Goal: Information Seeking & Learning: Learn about a topic

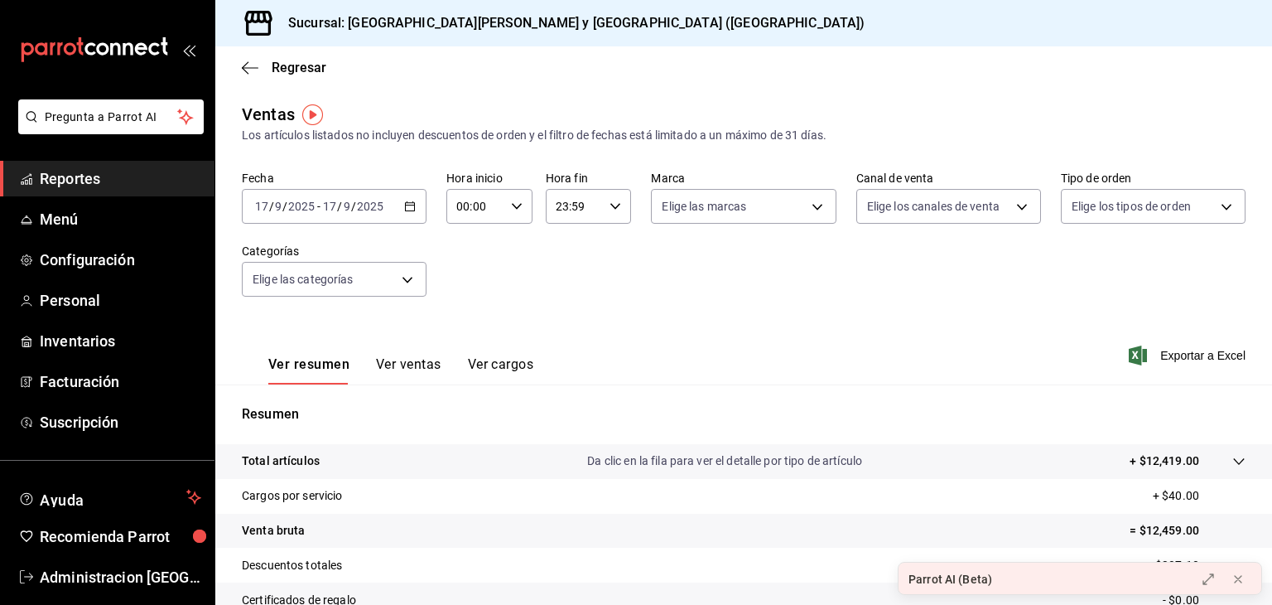
click at [413, 205] on icon "button" at bounding box center [410, 206] width 12 height 12
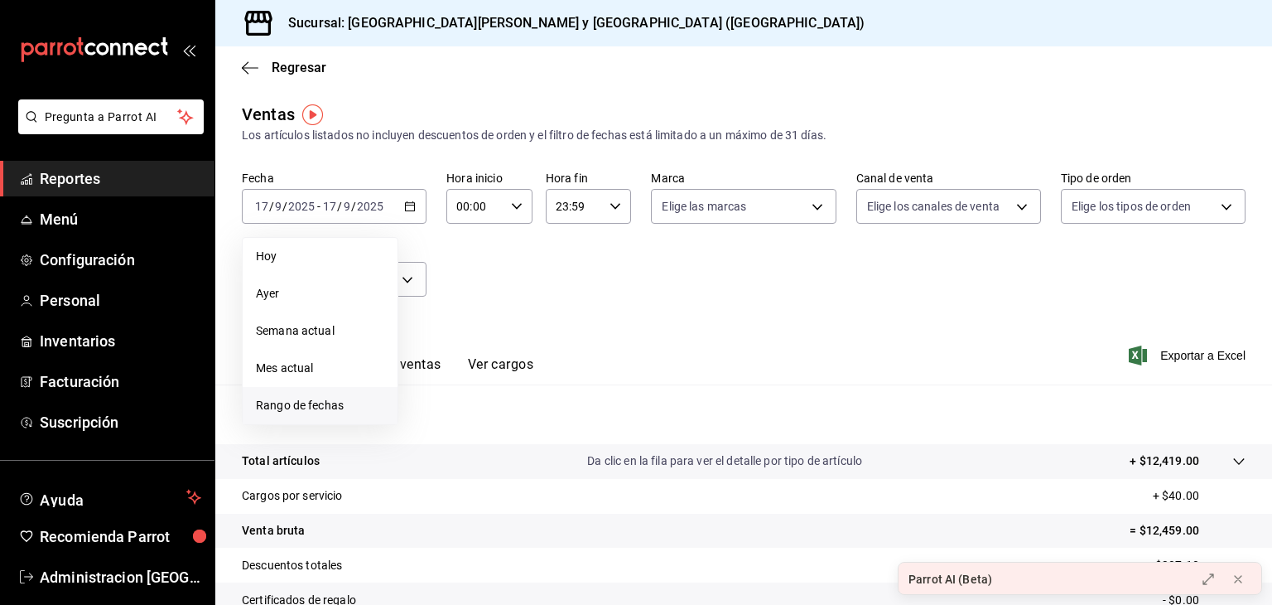
click at [301, 409] on span "Rango de fechas" at bounding box center [320, 405] width 128 height 17
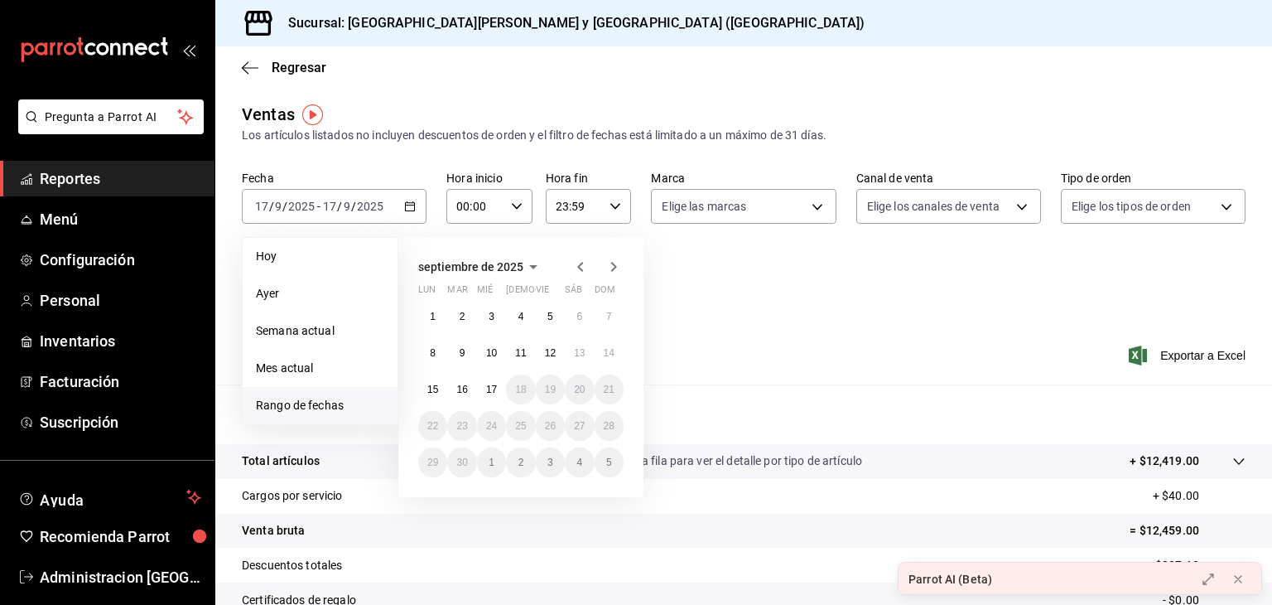
click at [578, 266] on icon "button" at bounding box center [580, 267] width 6 height 10
click at [465, 316] on button "1" at bounding box center [461, 316] width 29 height 30
click at [613, 267] on icon "button" at bounding box center [614, 267] width 20 height 20
click at [523, 315] on abbr "31" at bounding box center [520, 317] width 11 height 12
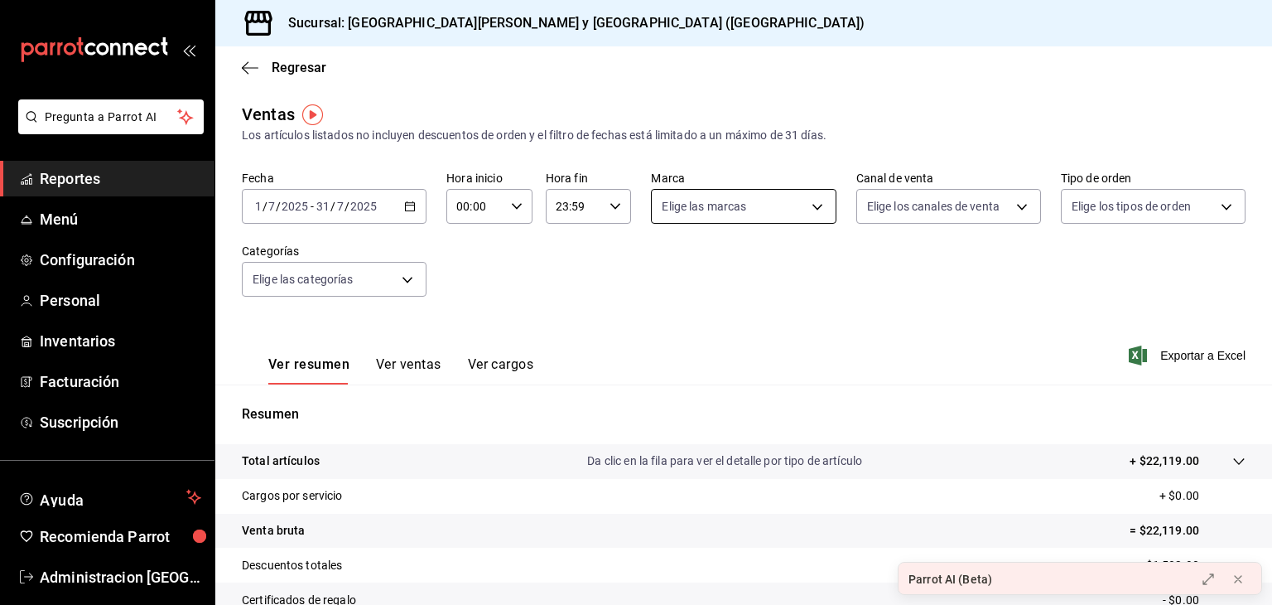
click at [805, 205] on body "Pregunta a Parrot AI Reportes Menú Configuración Personal Inventarios Facturaci…" at bounding box center [636, 302] width 1272 height 605
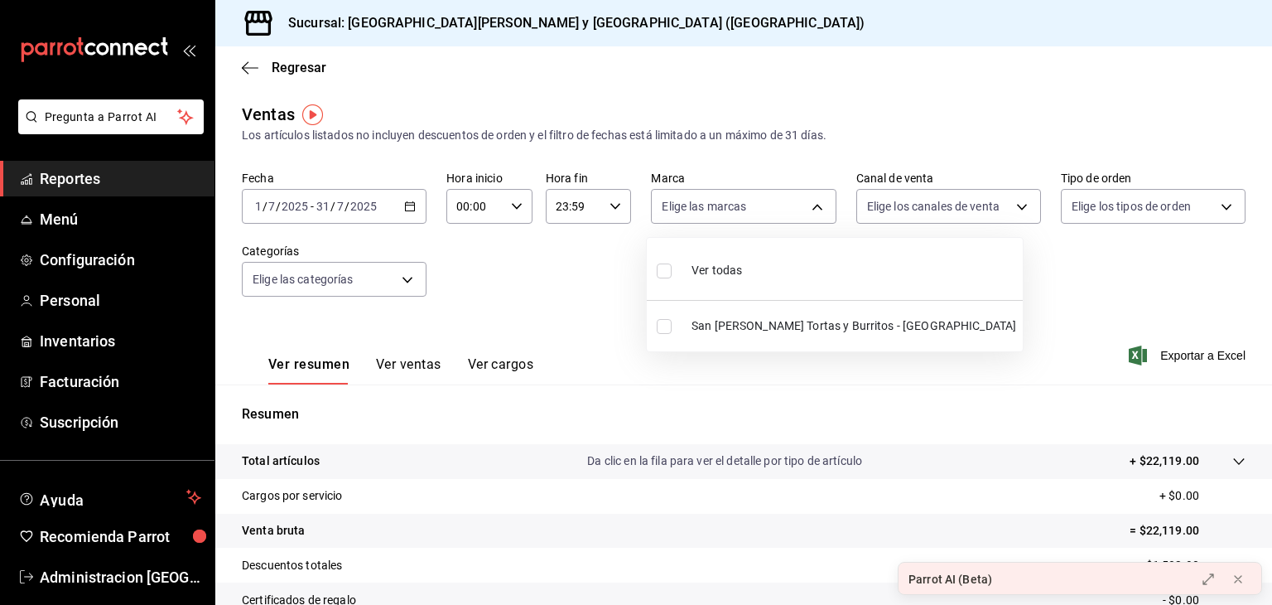
click at [755, 332] on span "San [PERSON_NAME] Tortas y Burritos - [GEOGRAPHIC_DATA]" at bounding box center [853, 325] width 325 height 17
type input "25a66a84-3cbd-47c8-a2ad-d995281776a4"
checkbox input "true"
click at [1005, 202] on div at bounding box center [636, 302] width 1272 height 605
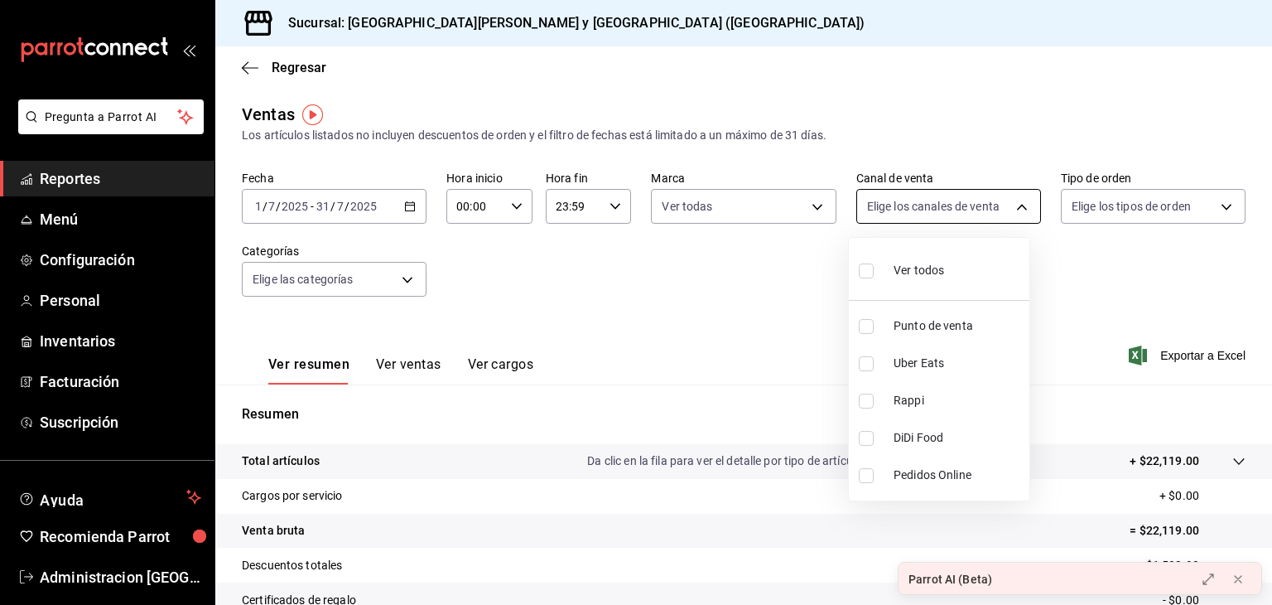
click at [1018, 212] on body "Pregunta a Parrot AI Reportes Menú Configuración Personal Inventarios Facturaci…" at bounding box center [636, 302] width 1272 height 605
click at [922, 269] on span "Ver todos" at bounding box center [919, 270] width 51 height 17
type input "PARROT,UBER_EATS,RAPPI,DIDI_FOOD,ONLINE"
checkbox input "true"
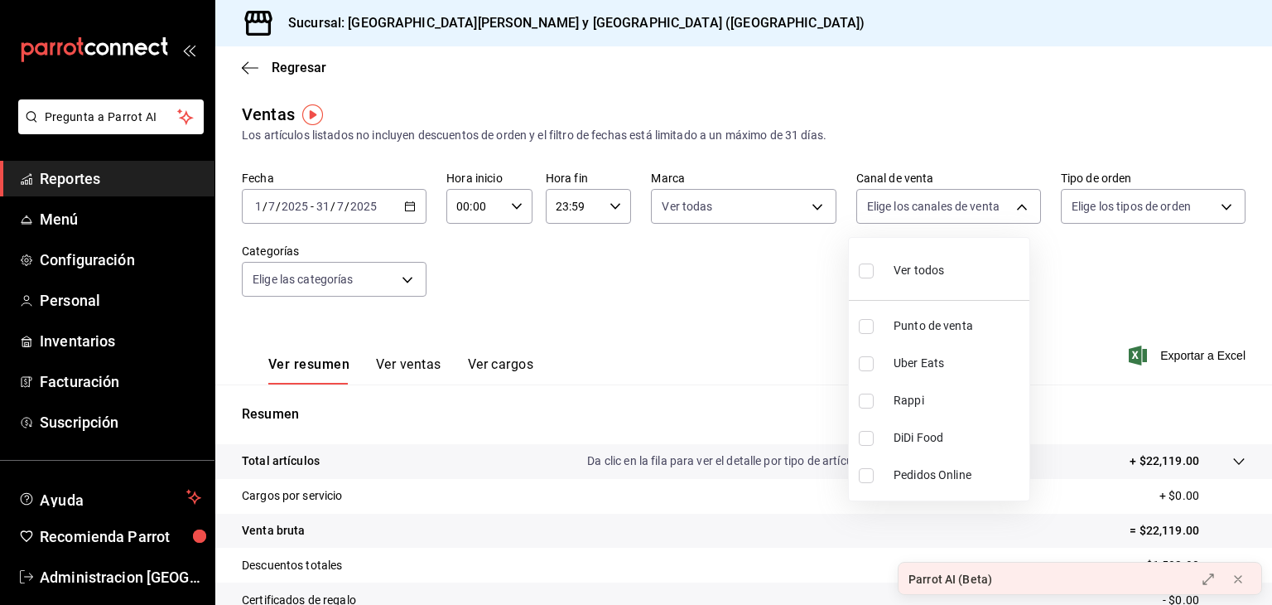
checkbox input "true"
click at [1164, 211] on div at bounding box center [636, 302] width 1272 height 605
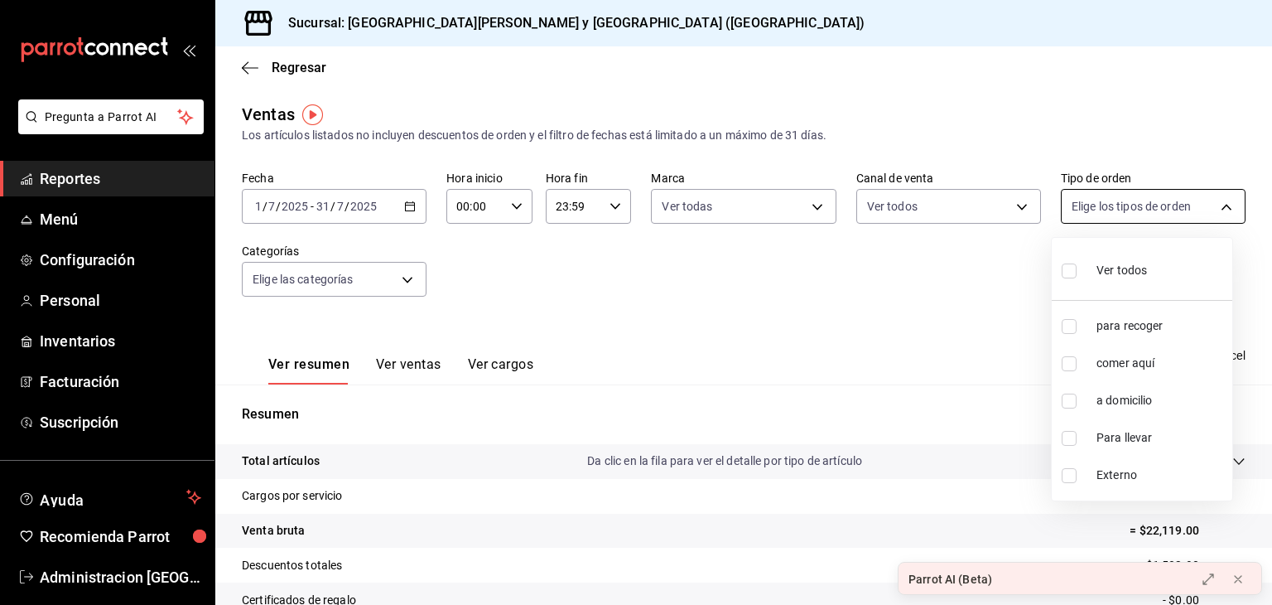
click at [1187, 213] on body "Pregunta a Parrot AI Reportes Menú Configuración Personal Inventarios Facturaci…" at bounding box center [636, 302] width 1272 height 605
click at [1120, 267] on span "Ver todos" at bounding box center [1121, 270] width 51 height 17
type input "e4f95a98-a8a0-4a22-a1e6-c2458be1c615,32239844-a91c-45e6-9fed-a2832dcac132,a8d47…"
checkbox input "true"
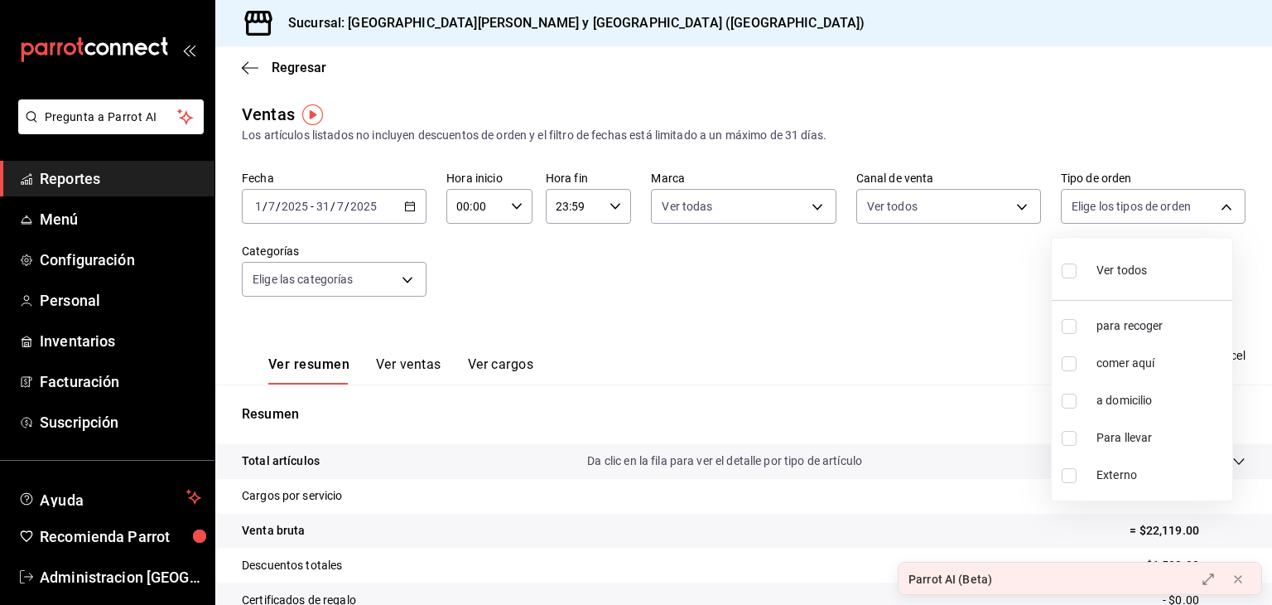
checkbox input "true"
click at [399, 280] on div at bounding box center [636, 302] width 1272 height 605
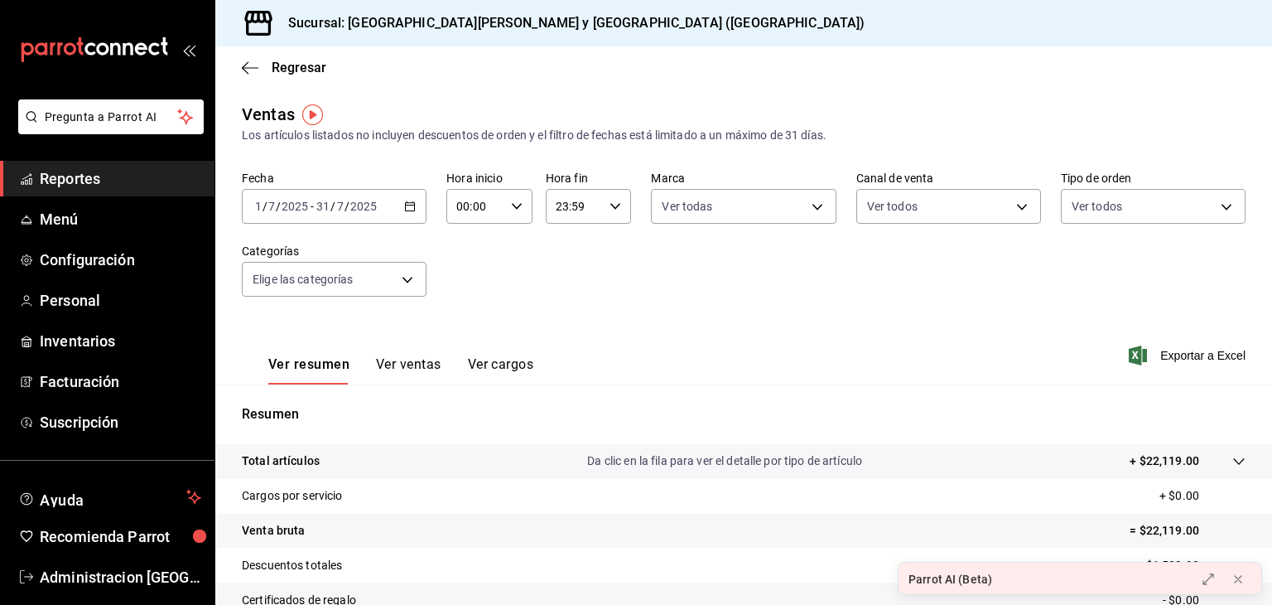
click at [399, 280] on body "Pregunta a Parrot AI Reportes Menú Configuración Personal Inventarios Facturaci…" at bounding box center [636, 302] width 1272 height 605
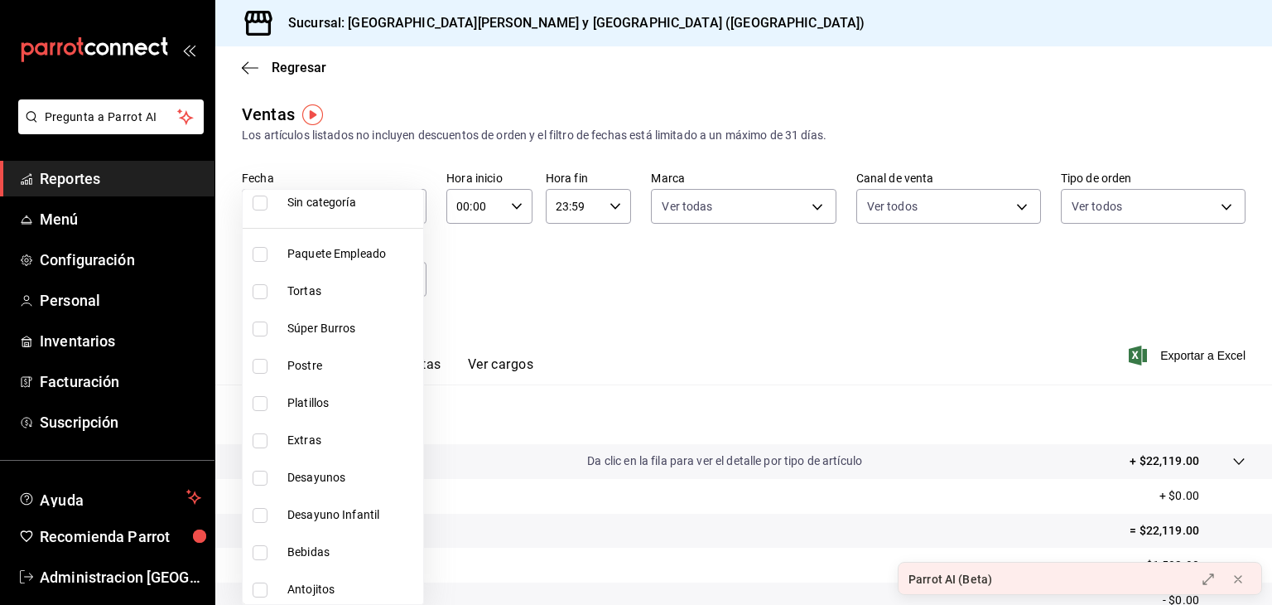
scroll to position [53, 0]
click at [342, 281] on span "Tortas" at bounding box center [351, 287] width 129 height 17
type input "4fa51ad7-8221-487a-ac2d-4ac10ddc9d36"
checkbox input "true"
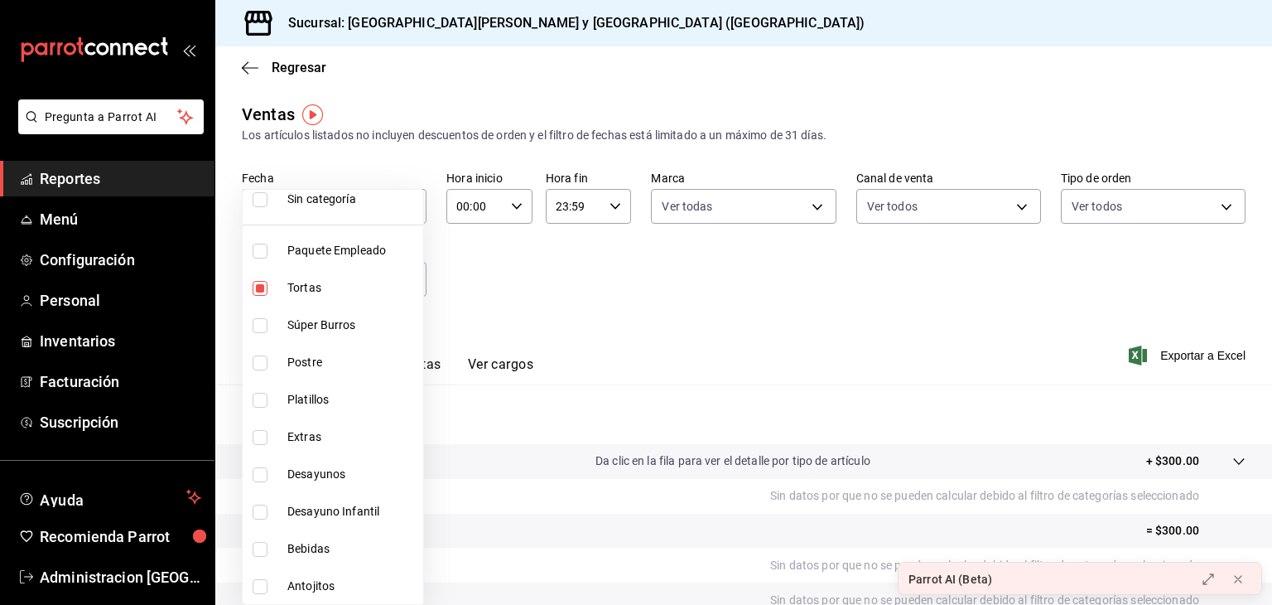
click at [322, 332] on li "Súper Burros" at bounding box center [333, 324] width 181 height 37
type input "4fa51ad7-8221-487a-ac2d-4ac10ddc9d36,c38e453a-7b72-4145-96aa-307a2bcb848c"
checkbox input "true"
click at [320, 398] on span "Platillos" at bounding box center [351, 399] width 129 height 17
type input "4fa51ad7-8221-487a-ac2d-4ac10ddc9d36,c38e453a-7b72-4145-96aa-307a2bcb848c,75c57…"
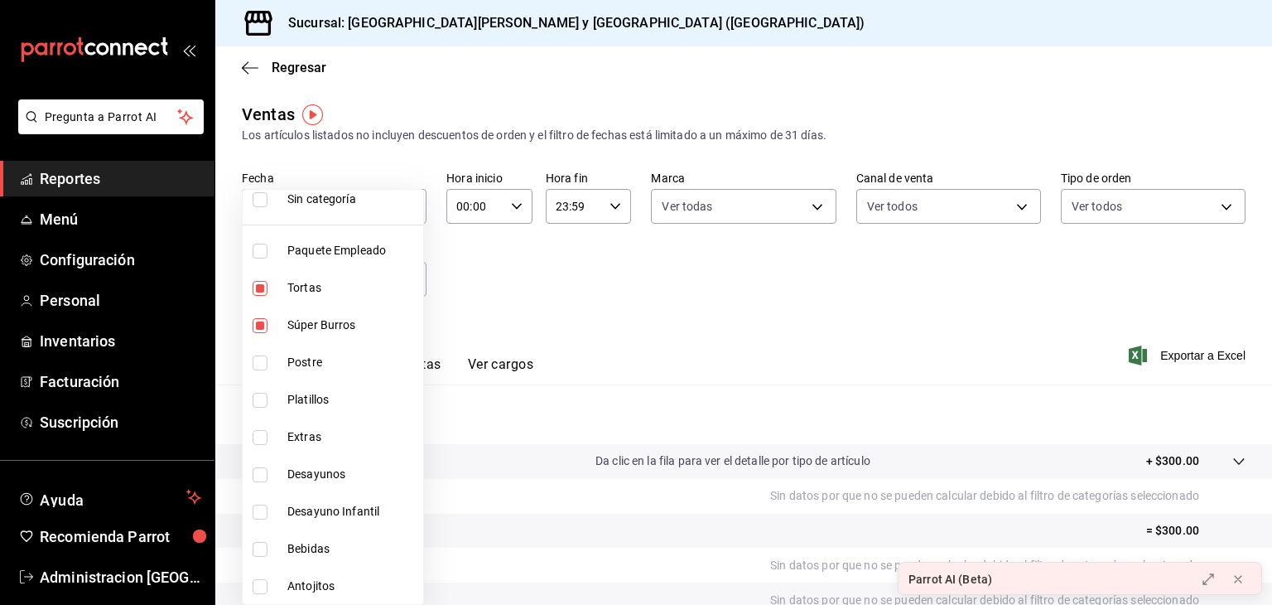
checkbox input "true"
click at [333, 481] on li "Desayunos" at bounding box center [333, 473] width 181 height 37
type input "4fa51ad7-8221-487a-ac2d-4ac10ddc9d36,c38e453a-7b72-4145-96aa-307a2bcb848c,75c57…"
checkbox input "true"
click at [341, 579] on span "Antojitos" at bounding box center [351, 585] width 129 height 17
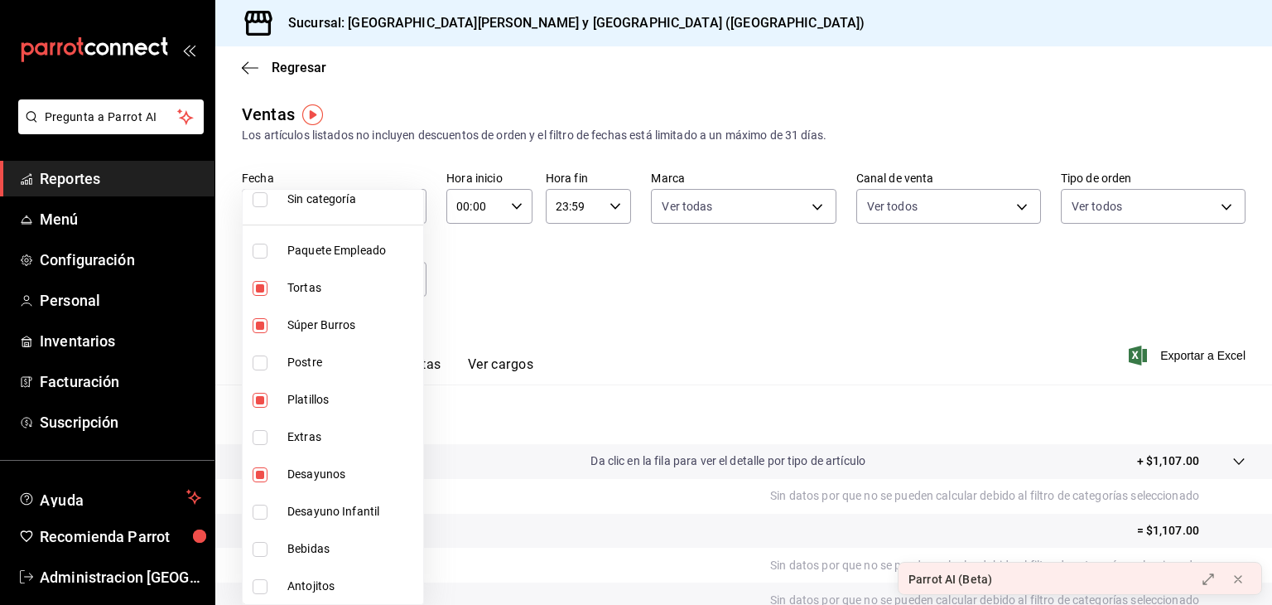
type input "4fa51ad7-8221-487a-ac2d-4ac10ddc9d36,c38e453a-7b72-4145-96aa-307a2bcb848c,75c57…"
checkbox input "true"
click at [353, 506] on span "Desayuno Infantil" at bounding box center [351, 511] width 129 height 17
type input "4fa51ad7-8221-487a-ac2d-4ac10ddc9d36,c38e453a-7b72-4145-96aa-307a2bcb848c,75c57…"
checkbox input "true"
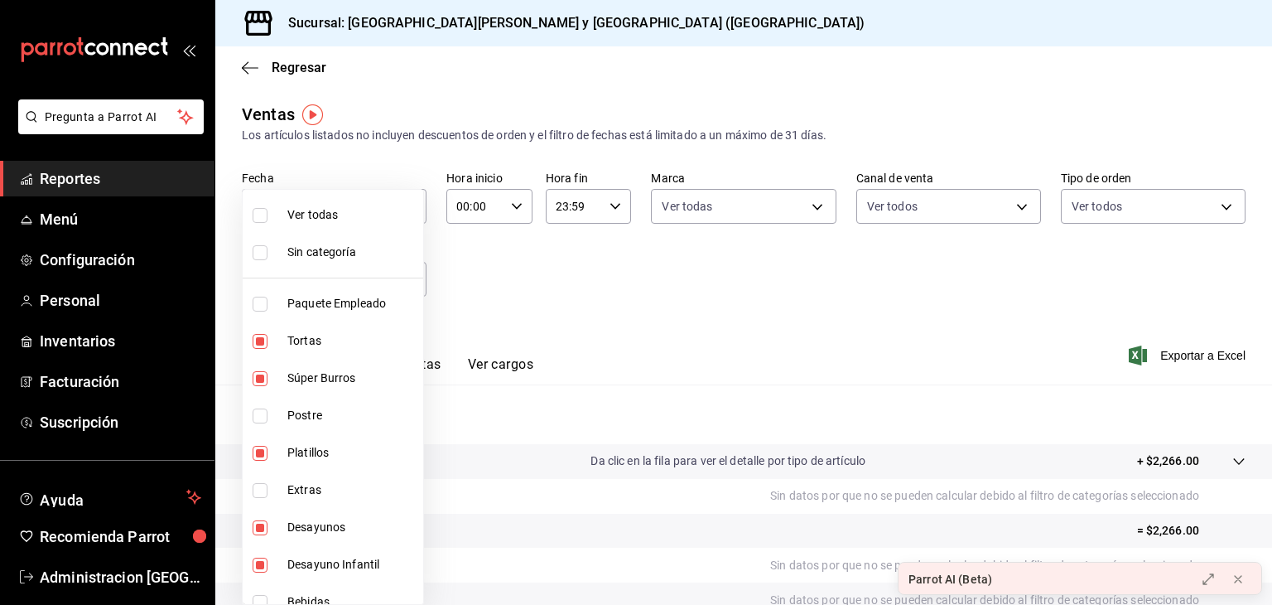
click at [527, 276] on div at bounding box center [636, 302] width 1272 height 605
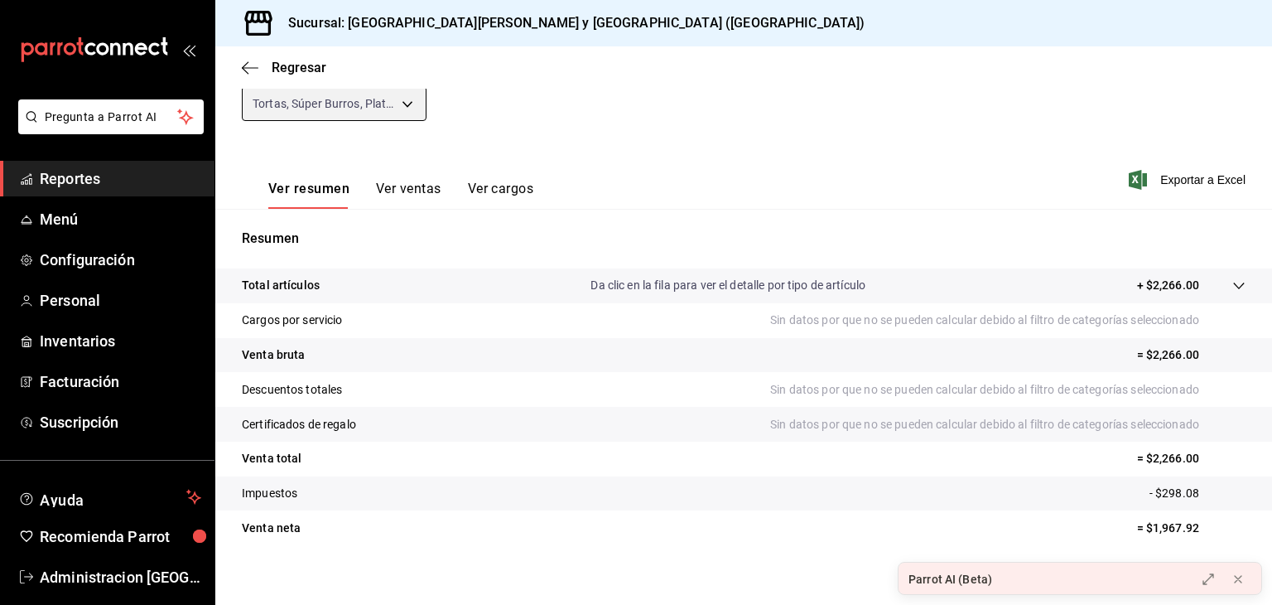
scroll to position [189, 0]
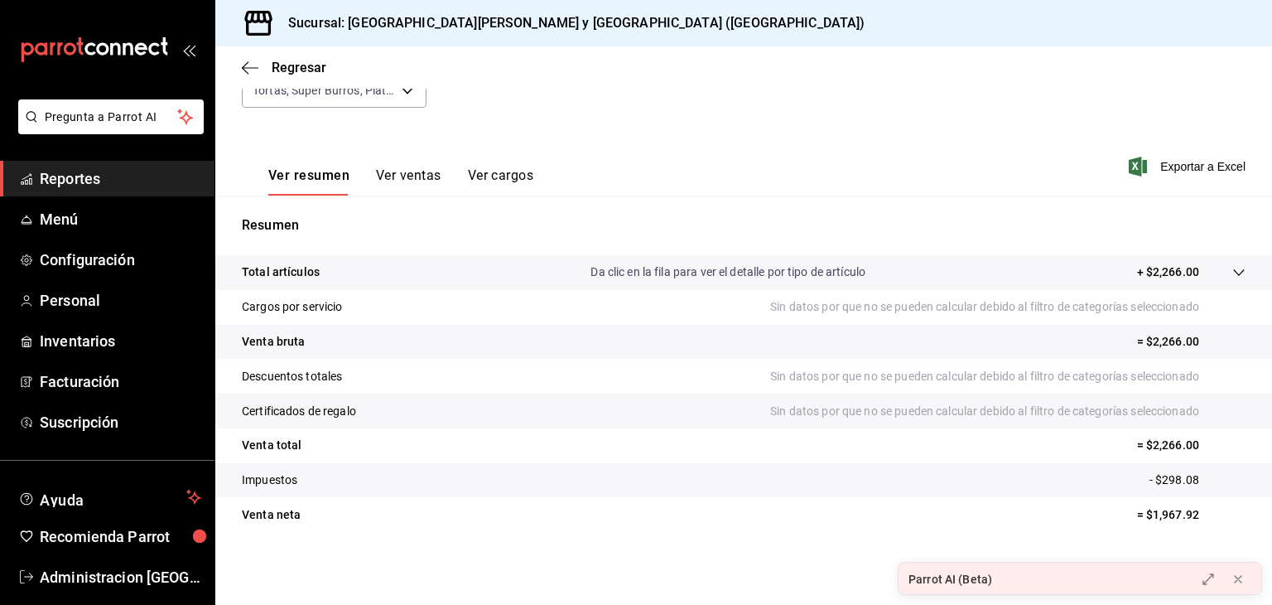
click at [416, 175] on button "Ver ventas" at bounding box center [408, 181] width 65 height 28
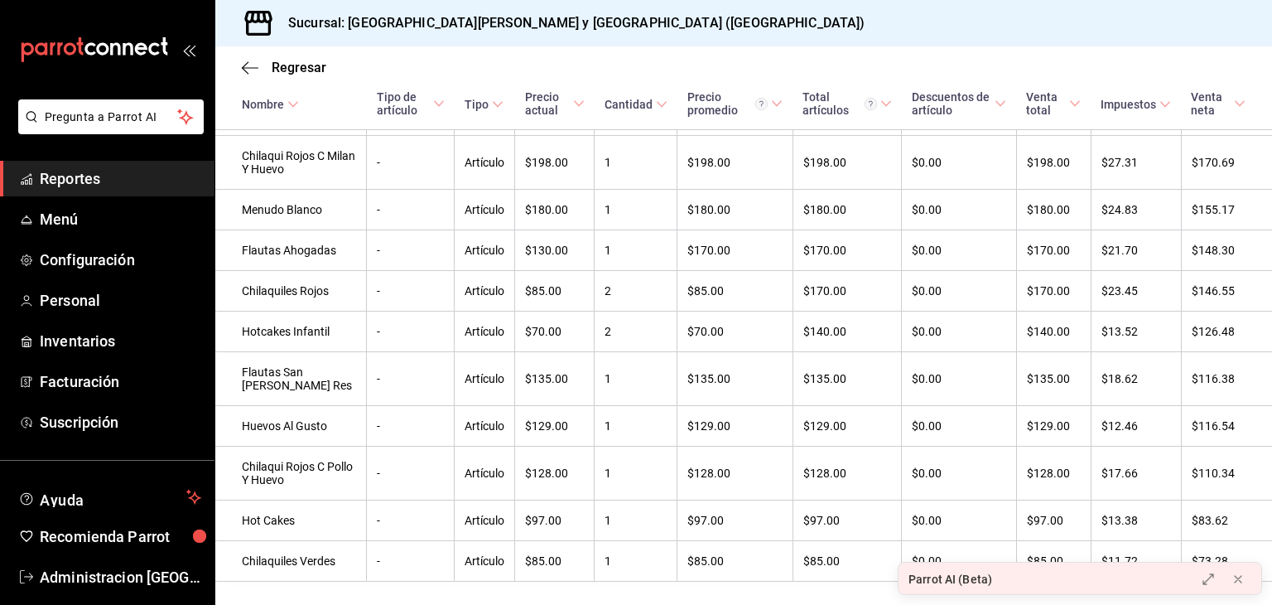
scroll to position [508, 0]
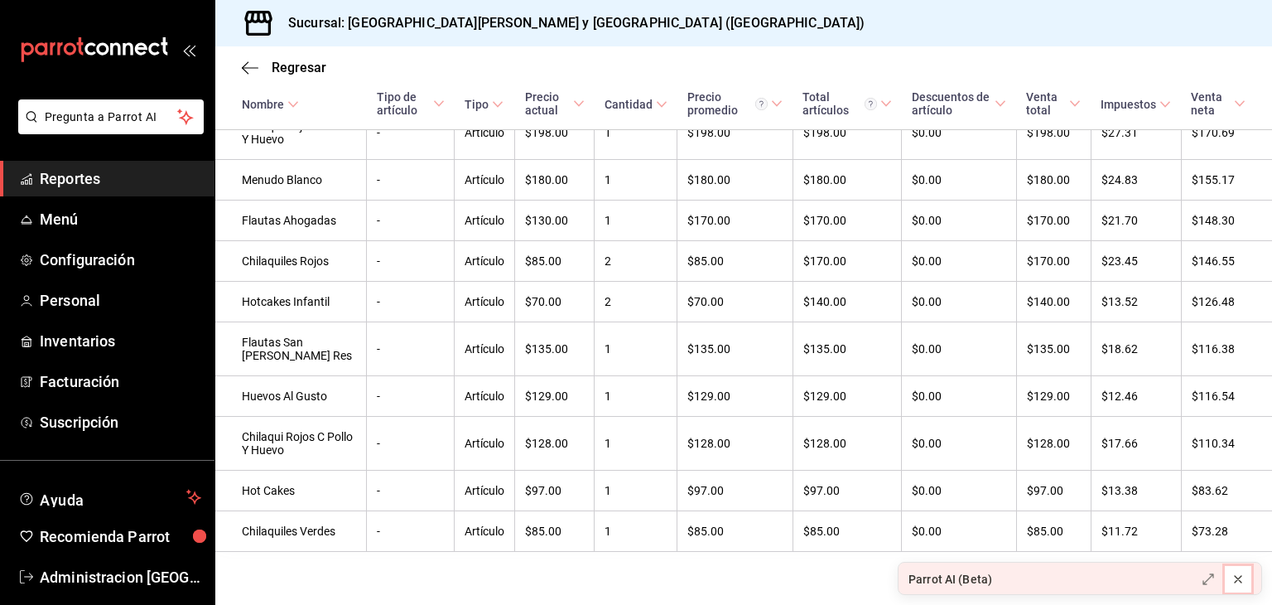
click at [1236, 578] on icon at bounding box center [1237, 578] width 13 height 13
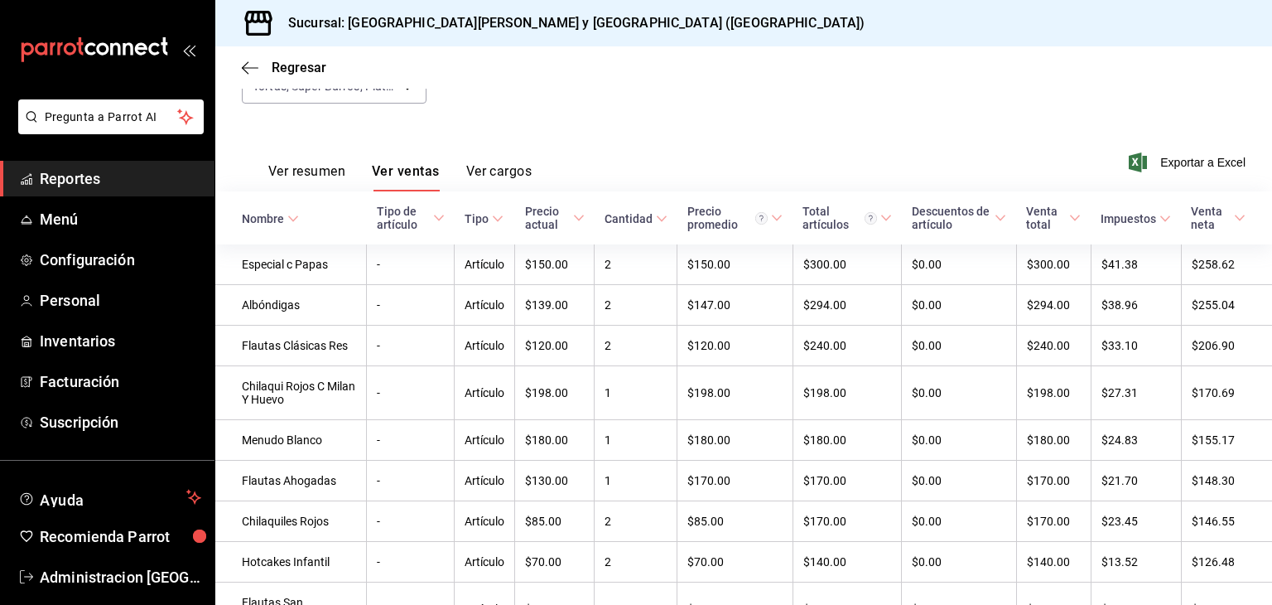
scroll to position [195, 0]
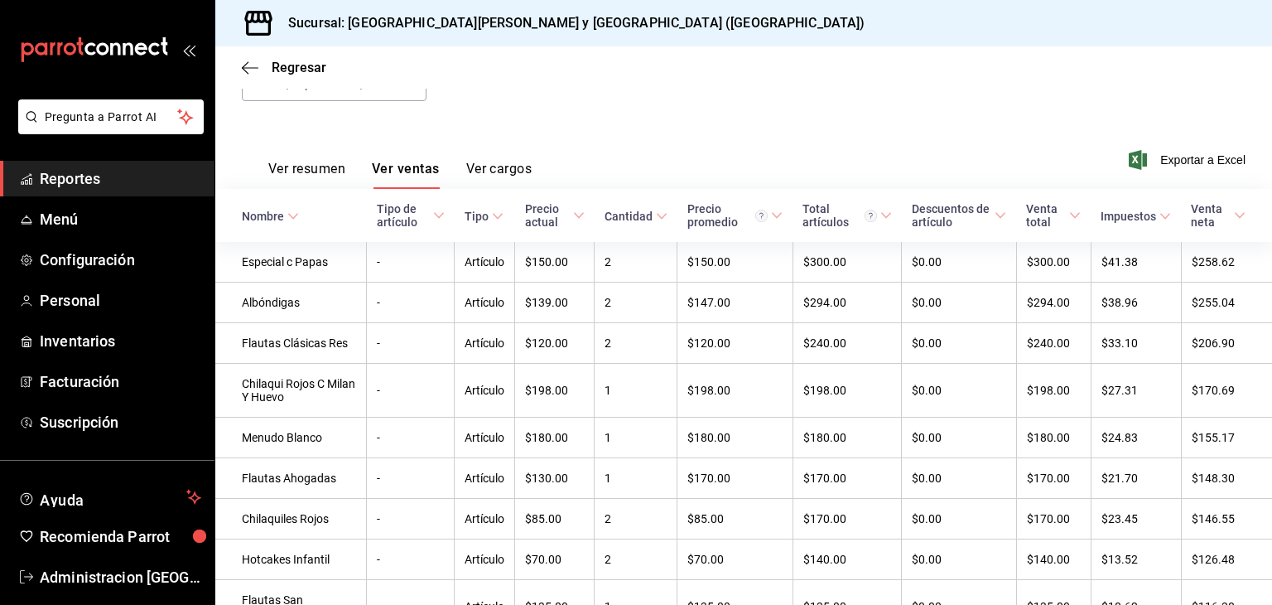
click at [503, 164] on button "Ver cargos" at bounding box center [499, 175] width 66 height 28
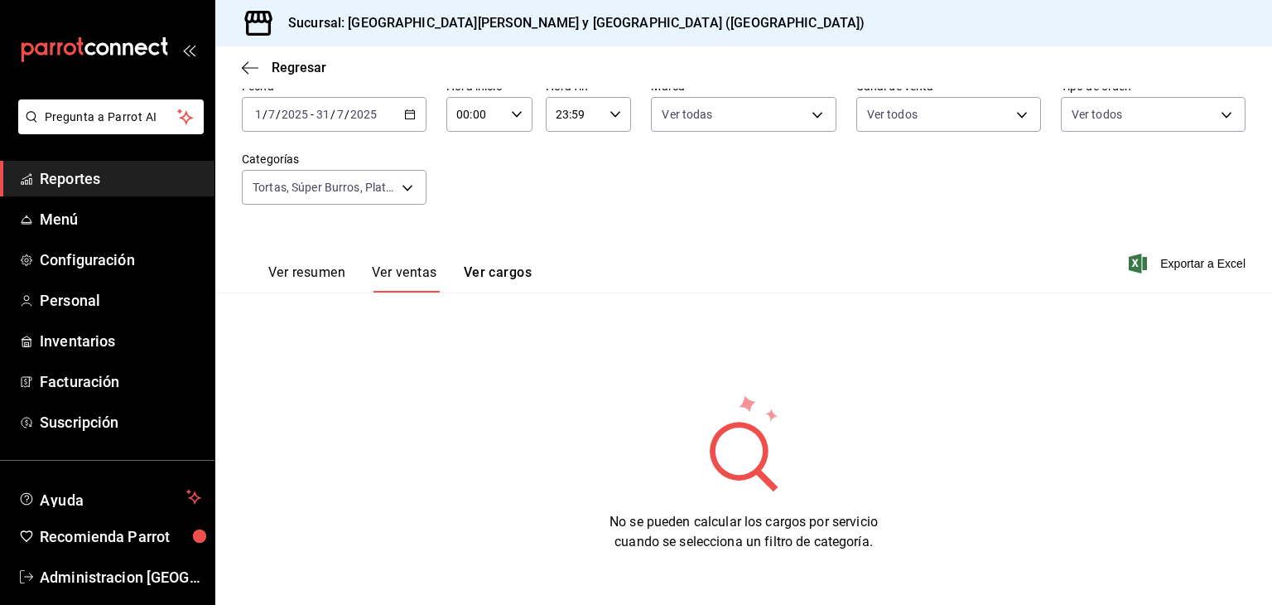
scroll to position [91, 0]
click at [409, 269] on button "Ver ventas" at bounding box center [404, 279] width 65 height 28
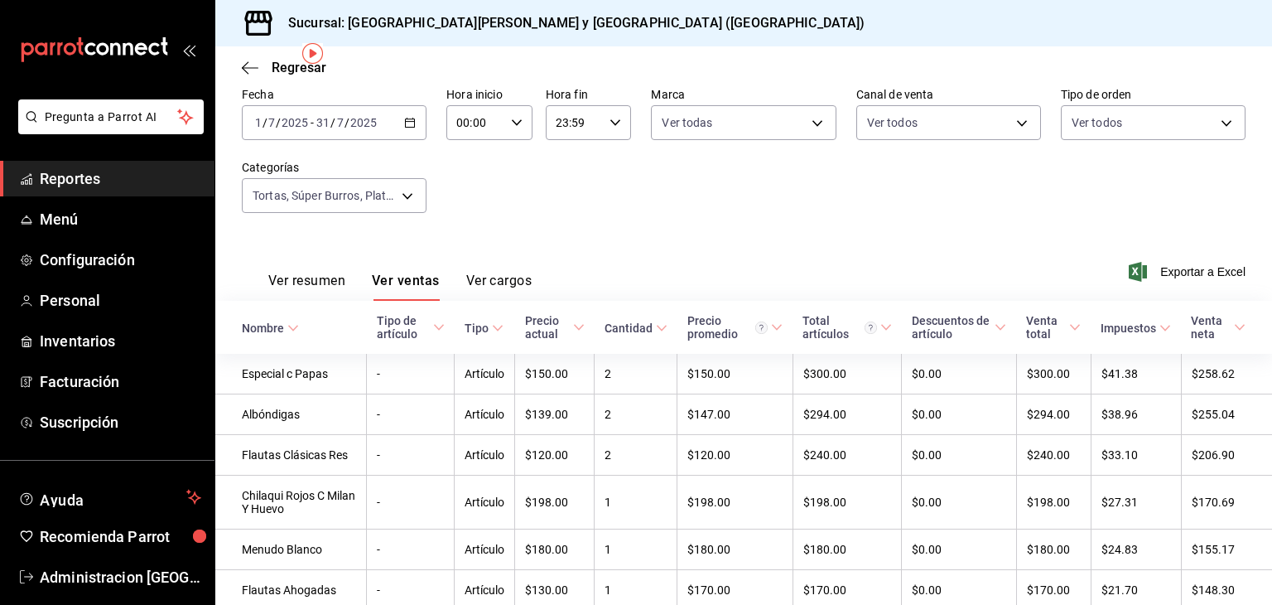
scroll to position [58, 0]
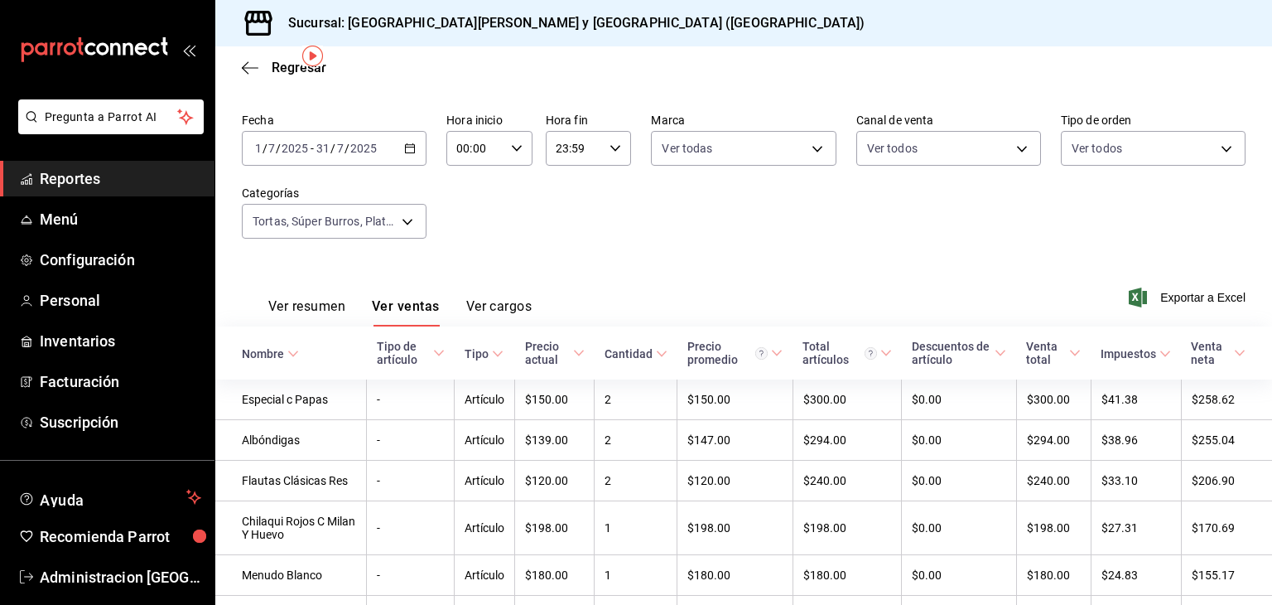
click at [656, 349] on icon at bounding box center [662, 354] width 12 height 12
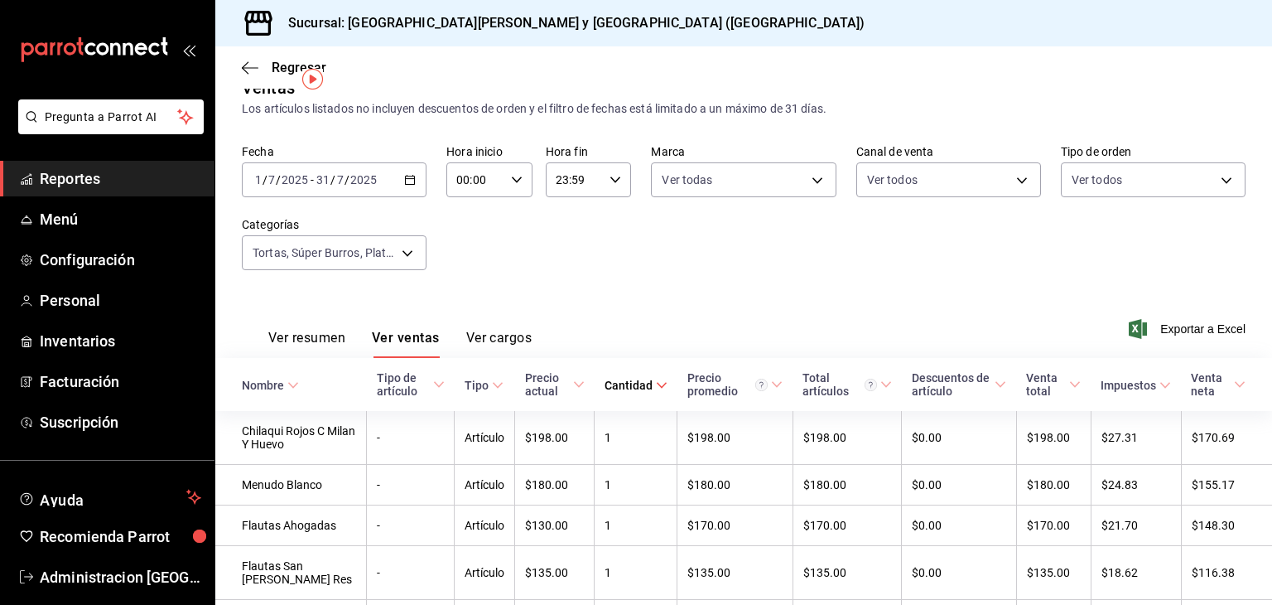
scroll to position [0, 0]
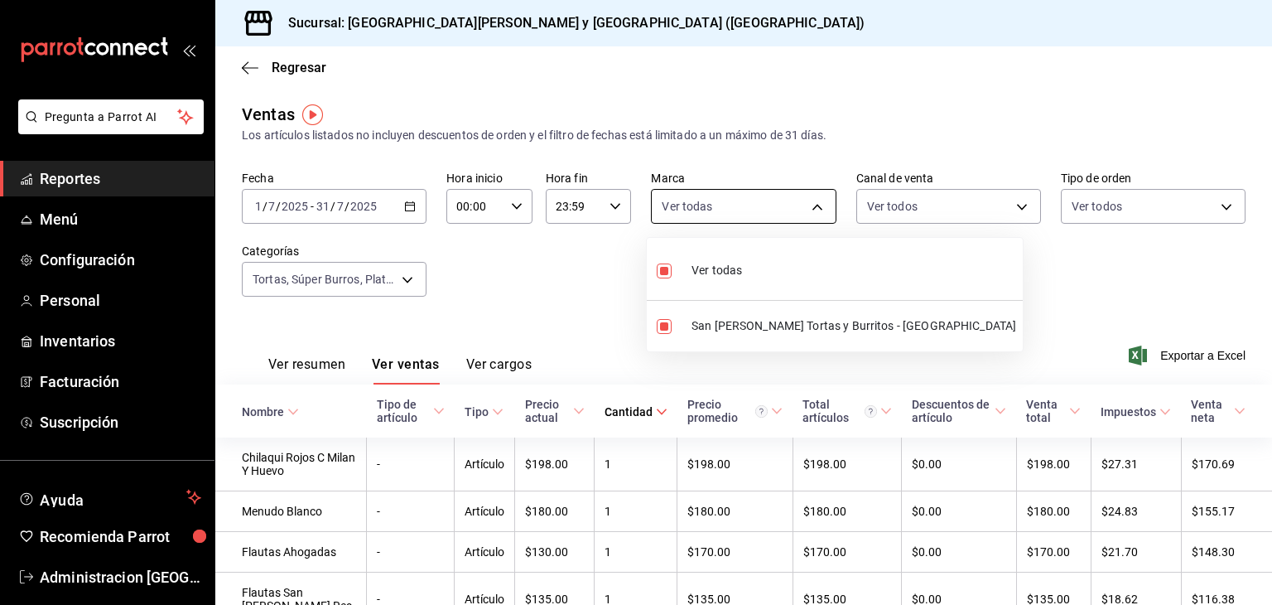
click at [744, 205] on body "Pregunta a Parrot AI Reportes Menú Configuración Personal Inventarios Facturaci…" at bounding box center [636, 302] width 1272 height 605
click at [744, 205] on div at bounding box center [636, 302] width 1272 height 605
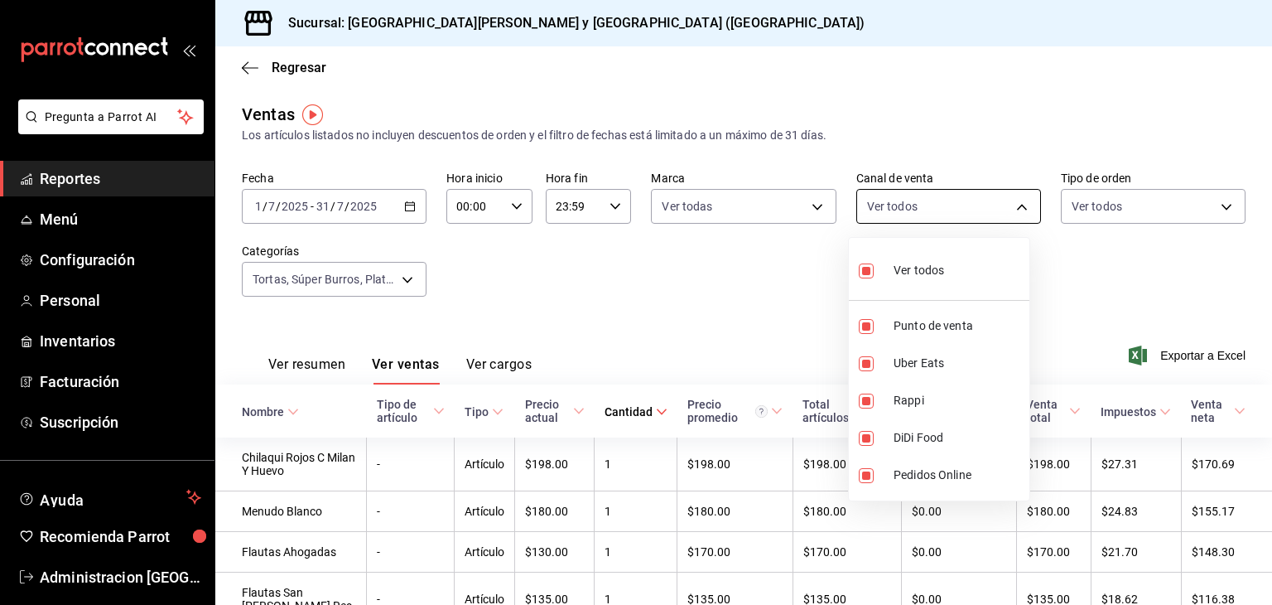
click at [947, 210] on body "Pregunta a Parrot AI Reportes Menú Configuración Personal Inventarios Facturaci…" at bounding box center [636, 302] width 1272 height 605
drag, startPoint x: 947, startPoint y: 210, endPoint x: 1123, endPoint y: 195, distance: 176.2
click at [1123, 195] on div at bounding box center [636, 302] width 1272 height 605
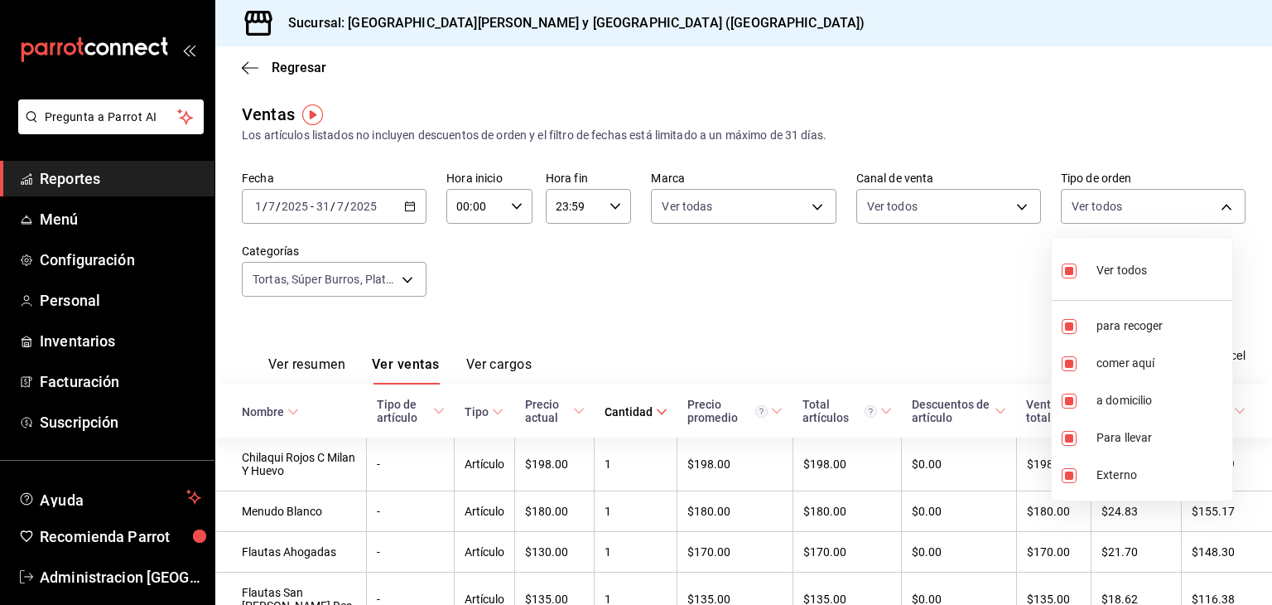
click at [1123, 195] on body "Pregunta a Parrot AI Reportes Menú Configuración Personal Inventarios Facturaci…" at bounding box center [636, 302] width 1272 height 605
click at [405, 278] on div at bounding box center [636, 302] width 1272 height 605
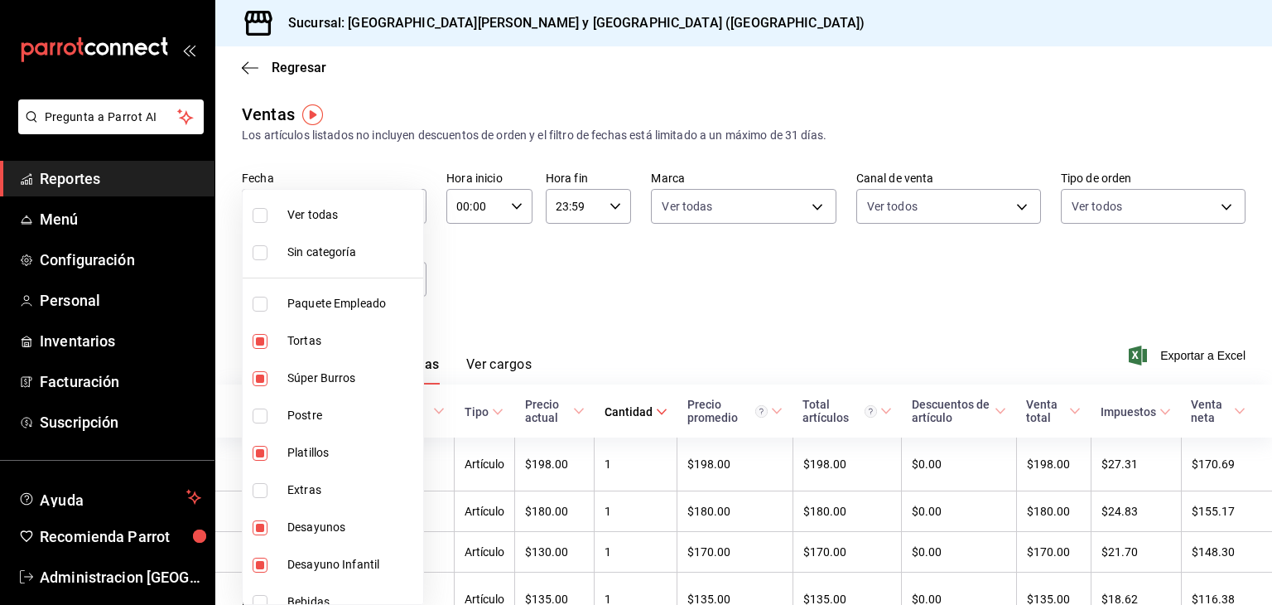
click at [405, 278] on body "Pregunta a Parrot AI Reportes Menú Configuración Personal Inventarios Facturaci…" at bounding box center [636, 302] width 1272 height 605
click at [328, 216] on span "Ver todas" at bounding box center [351, 214] width 129 height 17
type input "0a19e3f7-6db3-4e9b-8710-102e7e574910,4fa51ad7-8221-487a-ac2d-4ac10ddc9d36,c38e4…"
checkbox input "true"
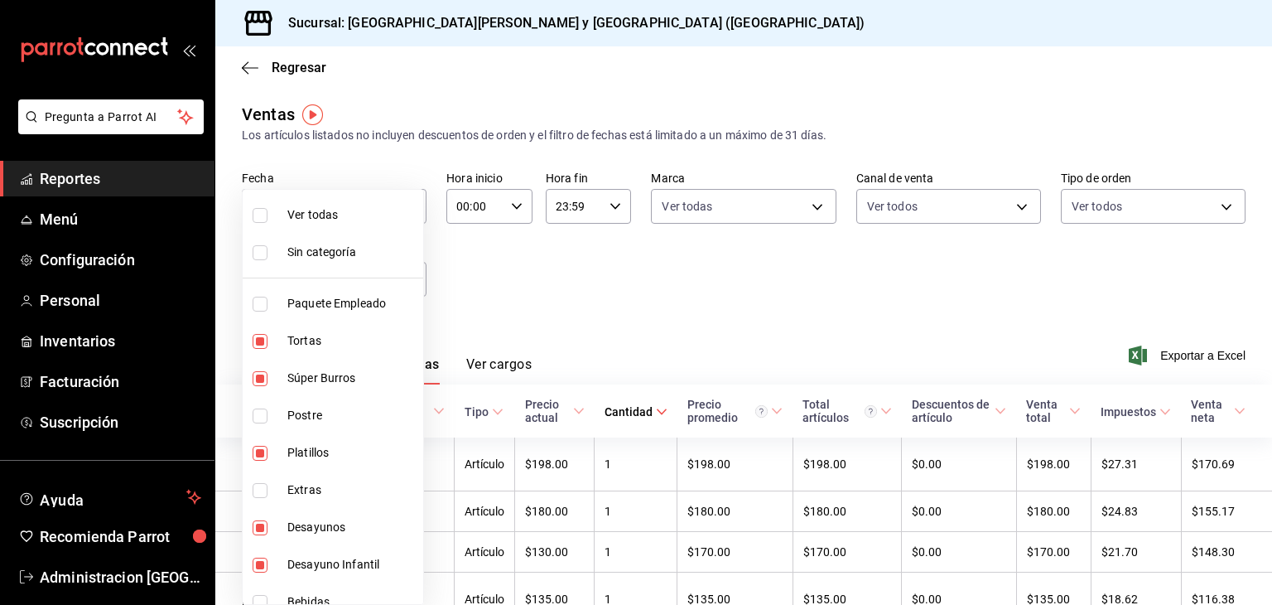
checkbox input "true"
click at [575, 271] on div at bounding box center [636, 302] width 1272 height 605
click at [595, 239] on div at bounding box center [636, 302] width 1272 height 605
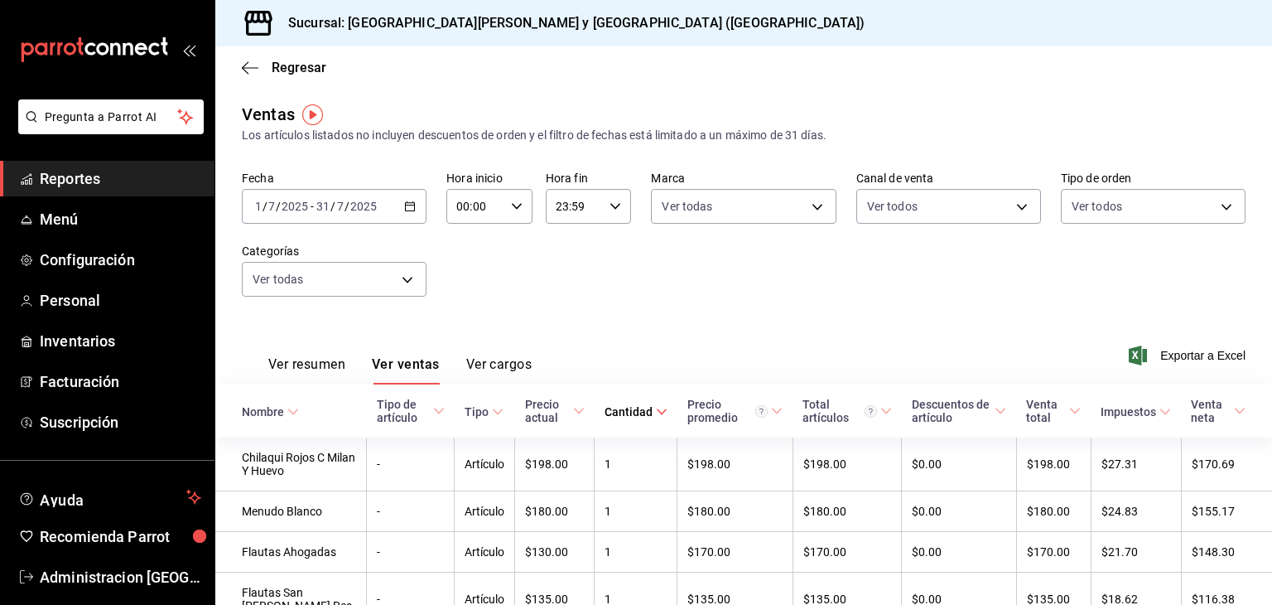
click at [410, 206] on icon "button" at bounding box center [410, 206] width 12 height 12
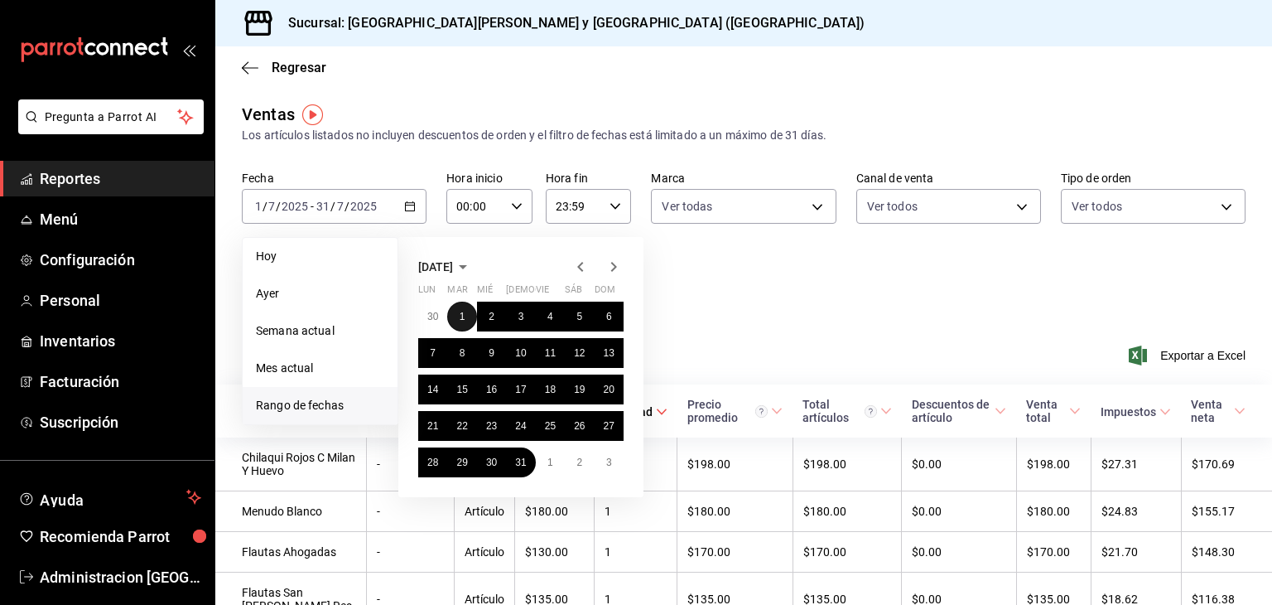
click at [463, 321] on button "1" at bounding box center [461, 316] width 29 height 30
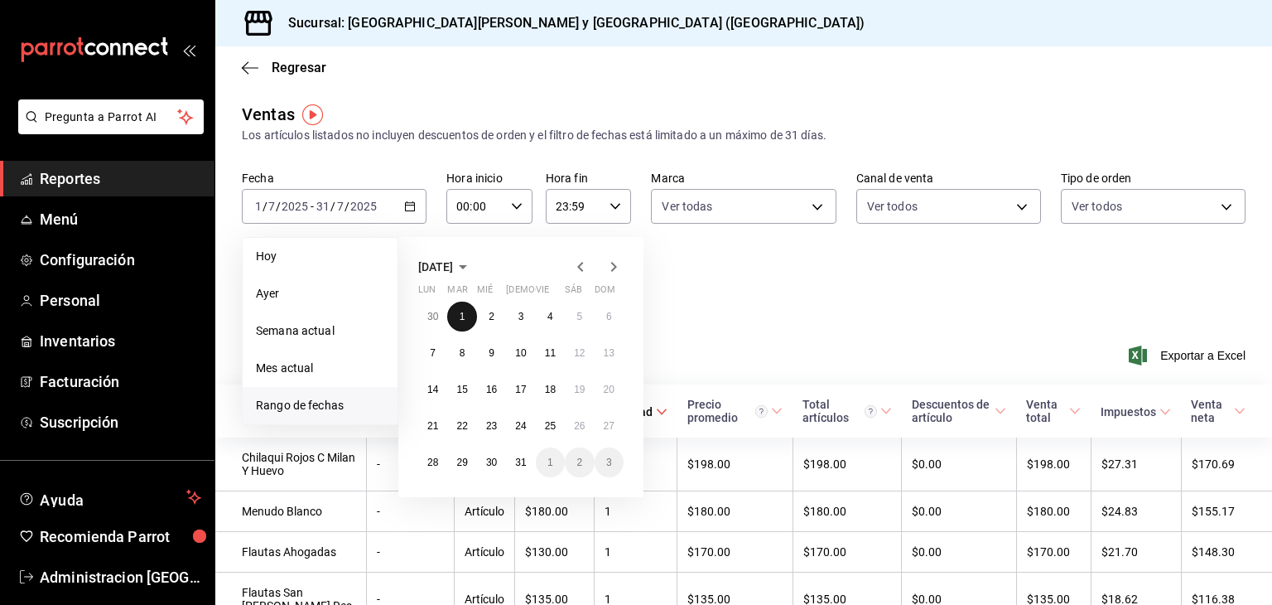
click at [460, 315] on abbr "1" at bounding box center [463, 317] width 6 height 12
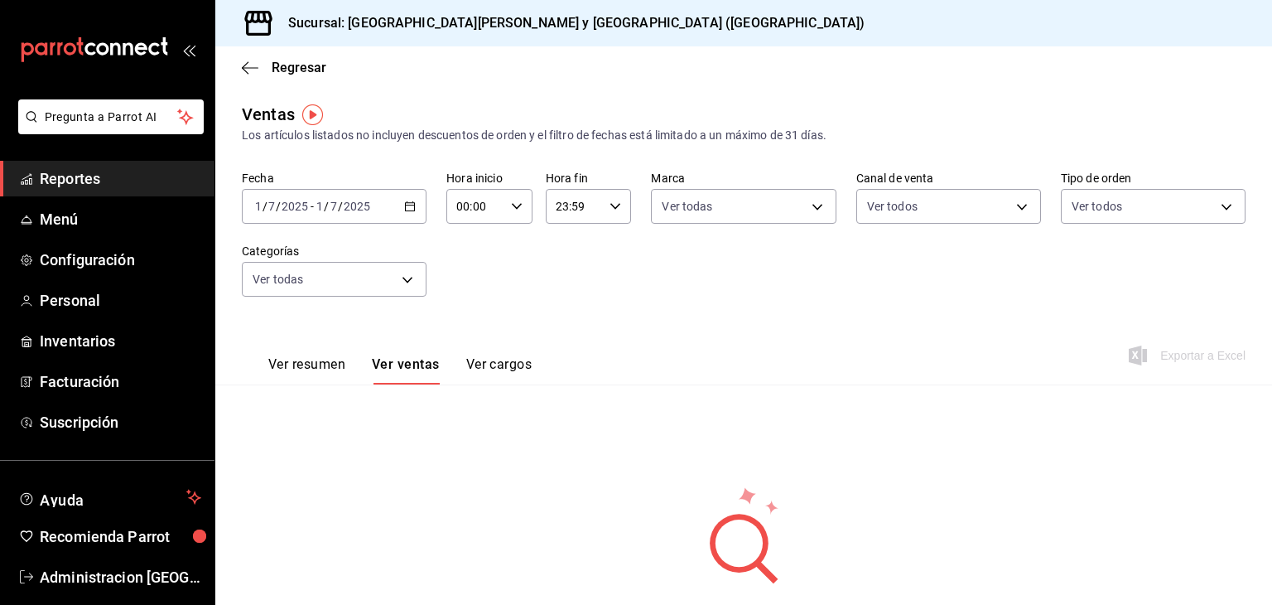
click at [401, 214] on div "[DATE] [DATE] - [DATE] [DATE]" at bounding box center [334, 206] width 185 height 35
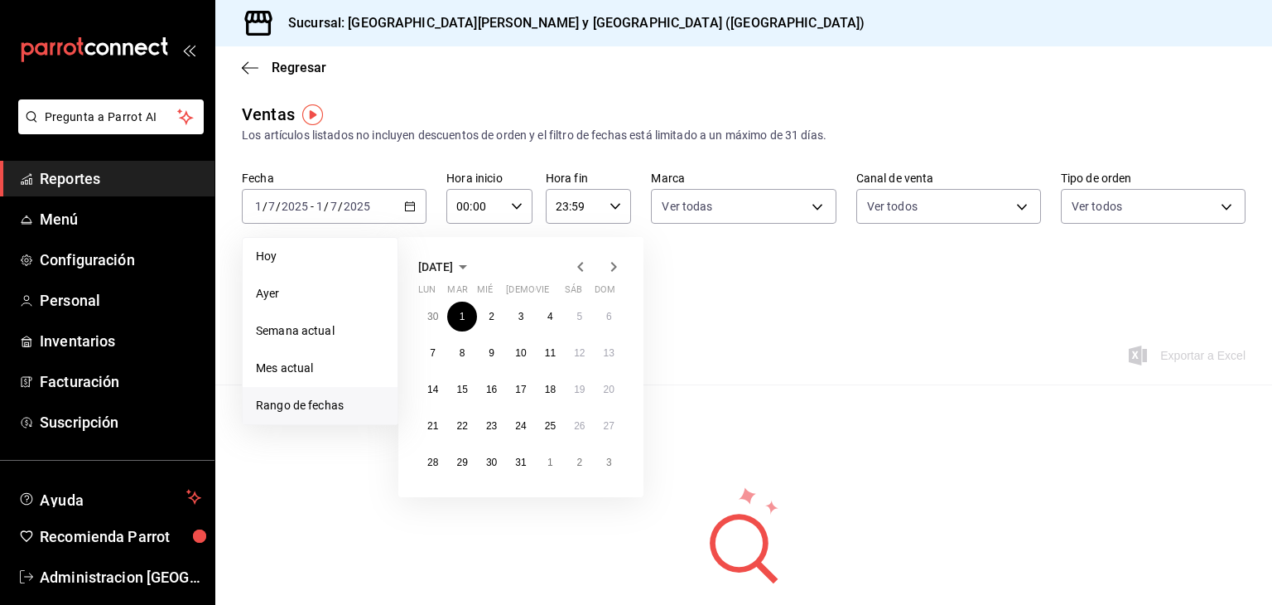
click at [613, 267] on icon "button" at bounding box center [614, 267] width 20 height 20
click at [555, 322] on button "1" at bounding box center [550, 316] width 29 height 30
click at [602, 469] on button "31" at bounding box center [609, 462] width 29 height 30
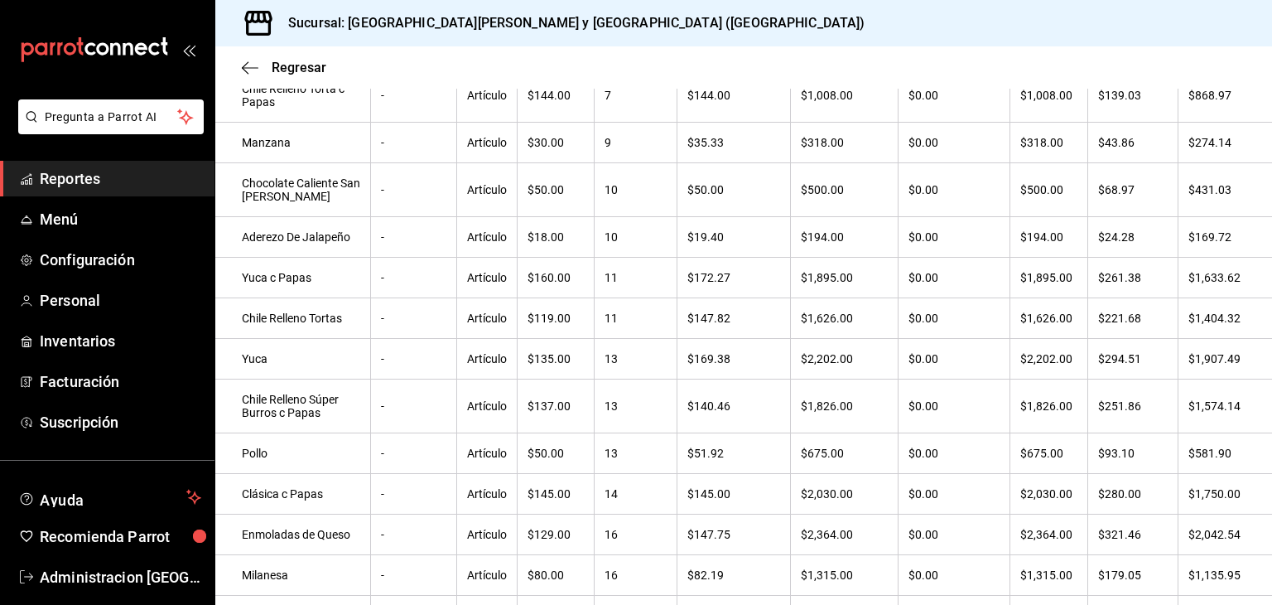
scroll to position [93, 0]
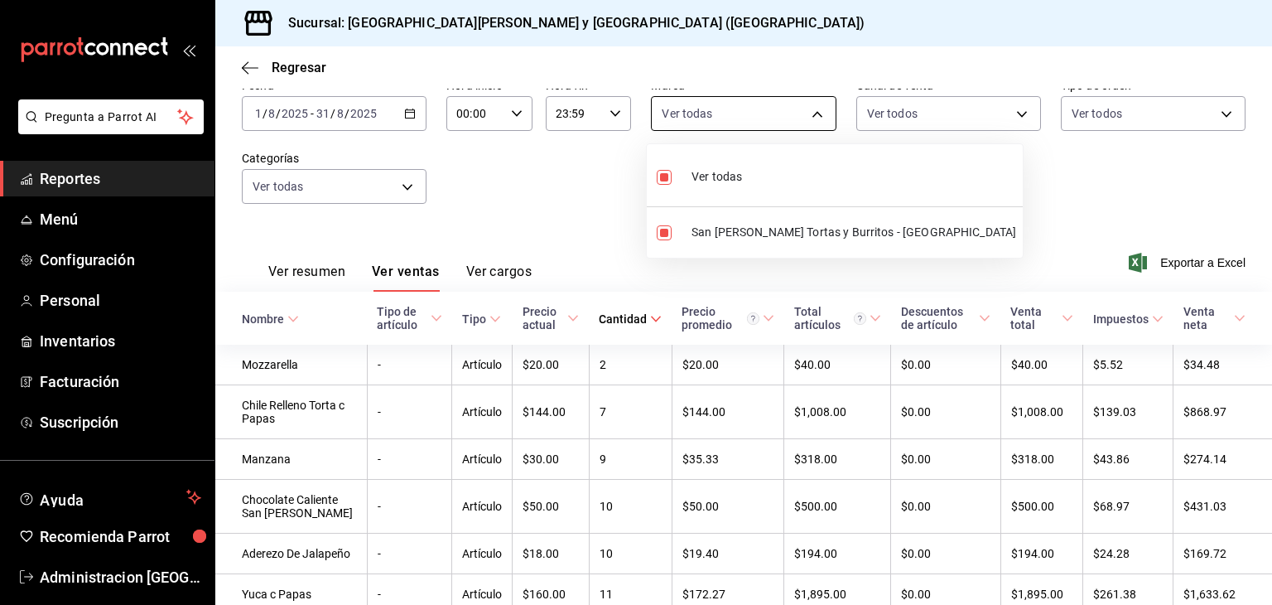
click at [755, 102] on body "Pregunta a Parrot AI Reportes Menú Configuración Personal Inventarios Facturaci…" at bounding box center [636, 302] width 1272 height 605
click at [877, 111] on div at bounding box center [636, 302] width 1272 height 605
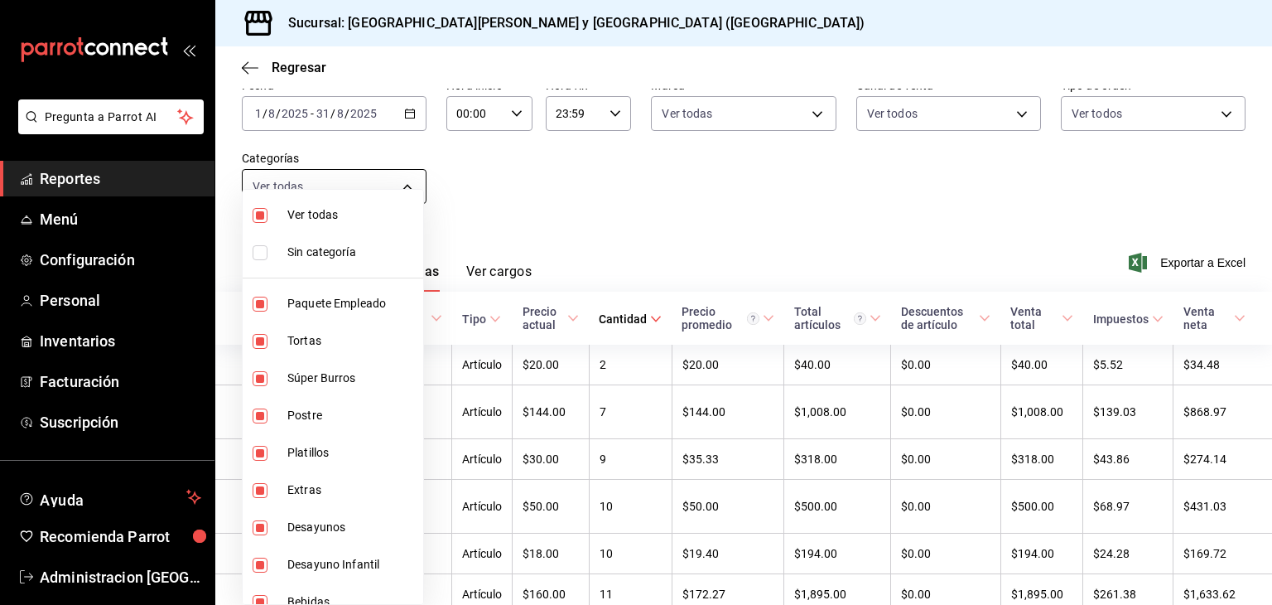
click at [401, 186] on body "Pregunta a Parrot AI Reportes Menú Configuración Personal Inventarios Facturaci…" at bounding box center [636, 302] width 1272 height 605
click at [344, 310] on span "Paquete Empleado" at bounding box center [351, 303] width 129 height 17
type input "4fa51ad7-8221-487a-ac2d-4ac10ddc9d36,c38e453a-7b72-4145-96aa-307a2bcb848c,afacb…"
checkbox input "false"
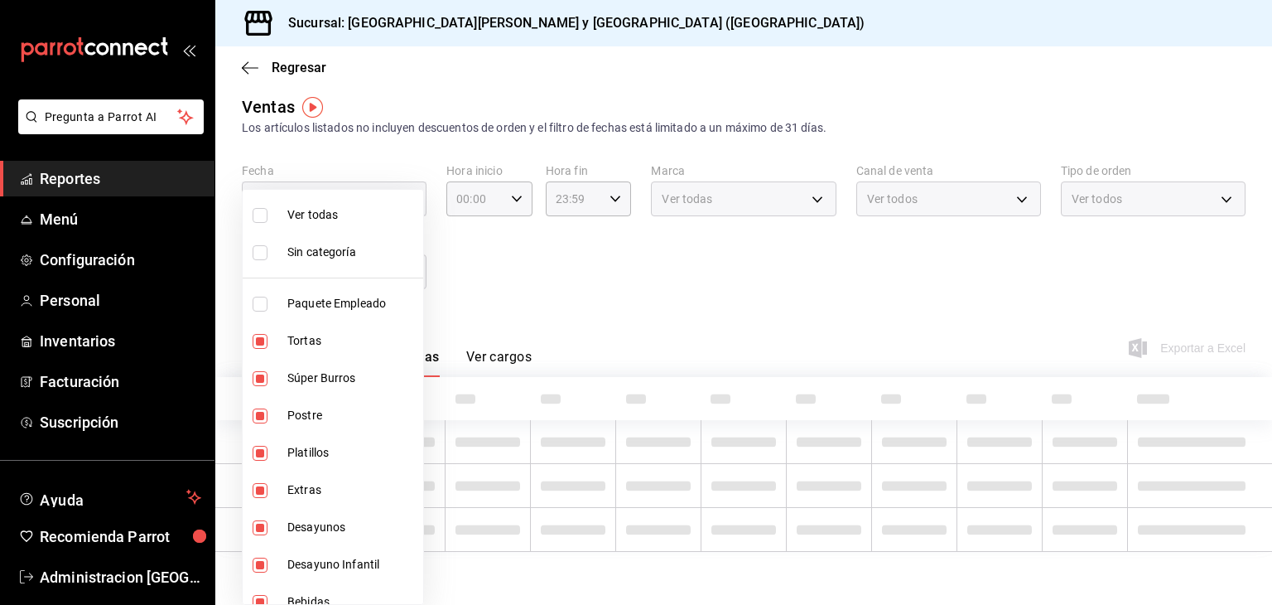
scroll to position [7, 0]
click at [315, 419] on span "Postre" at bounding box center [351, 415] width 129 height 17
type input "4fa51ad7-8221-487a-ac2d-4ac10ddc9d36,c38e453a-7b72-4145-96aa-307a2bcb848c,75c57…"
checkbox input "false"
click at [305, 501] on li "Extras" at bounding box center [333, 489] width 181 height 37
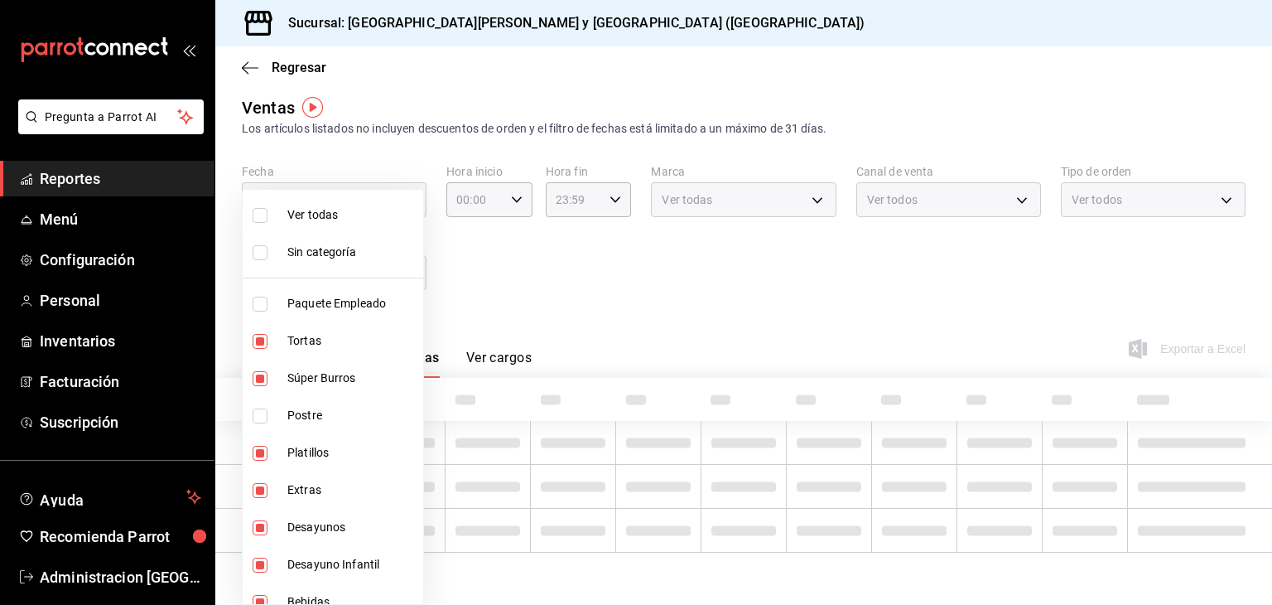
type input "4fa51ad7-8221-487a-ac2d-4ac10ddc9d36,c38e453a-7b72-4145-96aa-307a2bcb848c,75c57…"
checkbox input "false"
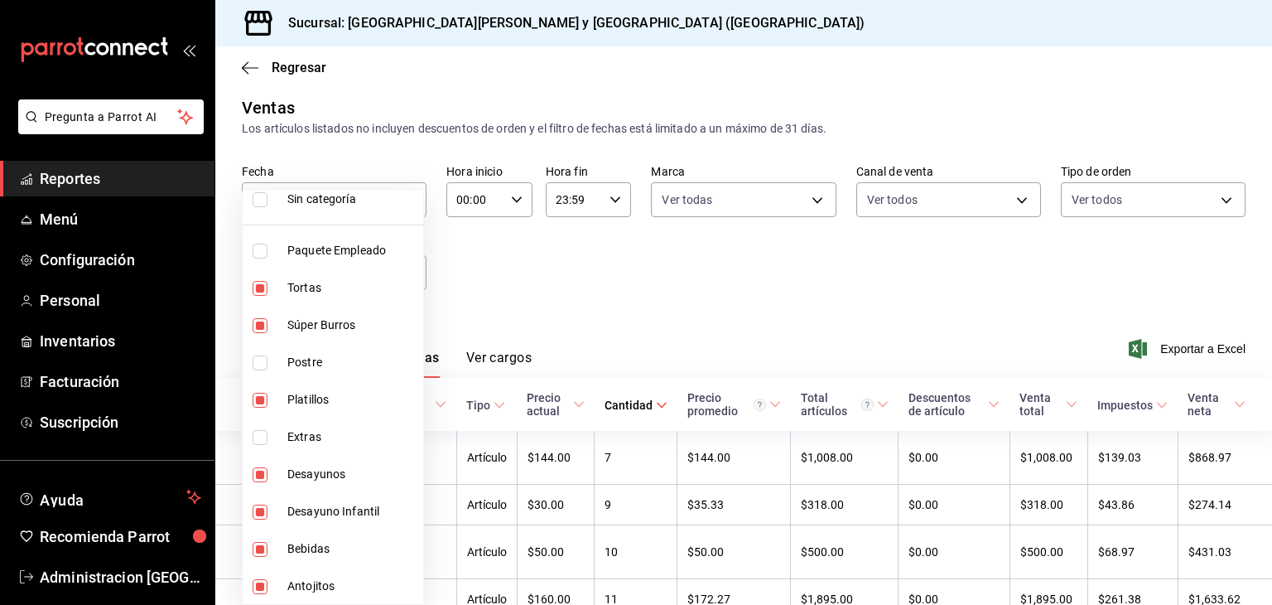
scroll to position [93, 0]
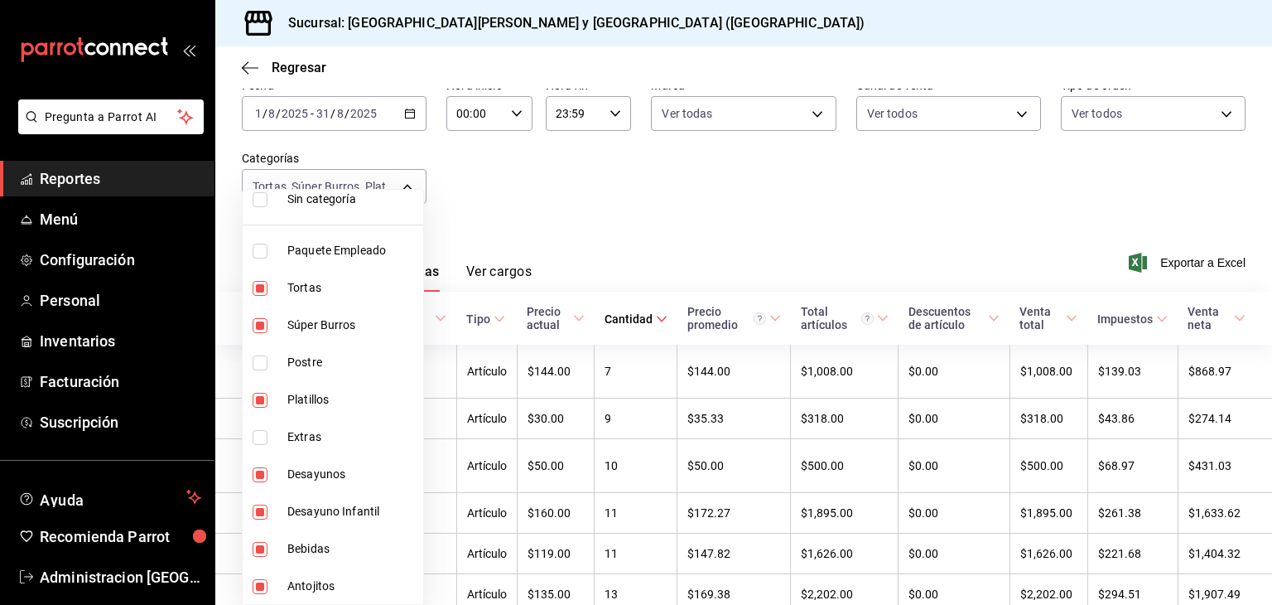
click at [331, 550] on span "Bebidas" at bounding box center [351, 548] width 129 height 17
type input "4fa51ad7-8221-487a-ac2d-4ac10ddc9d36,c38e453a-7b72-4145-96aa-307a2bcb848c,75c57…"
checkbox input "false"
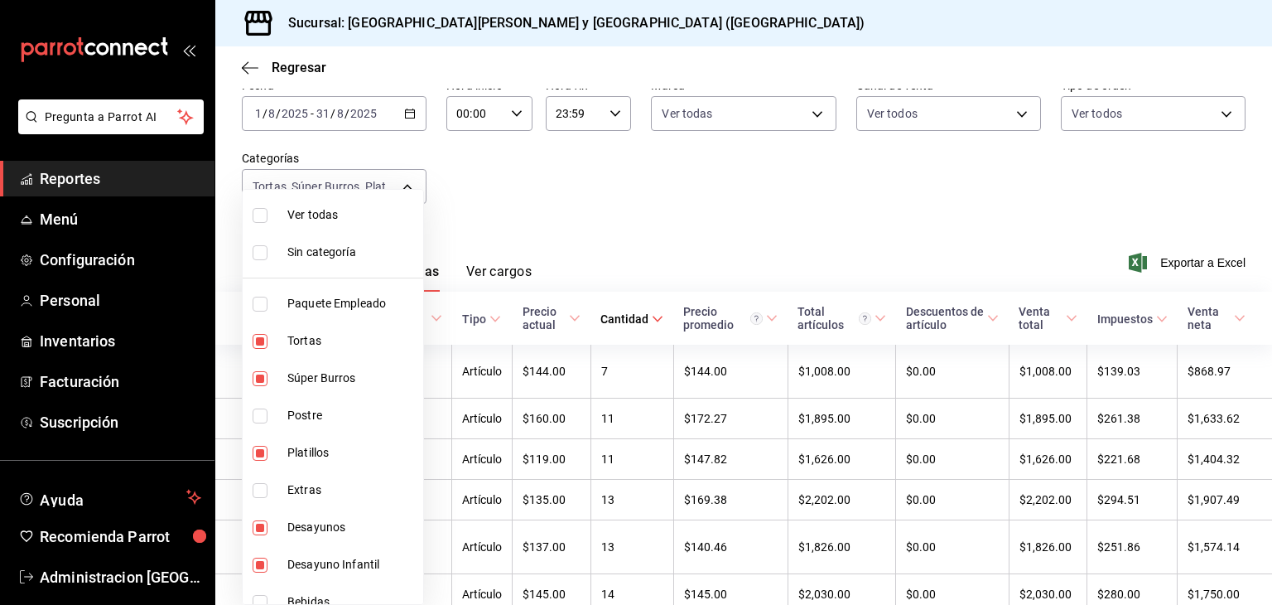
click at [533, 229] on div at bounding box center [636, 302] width 1272 height 605
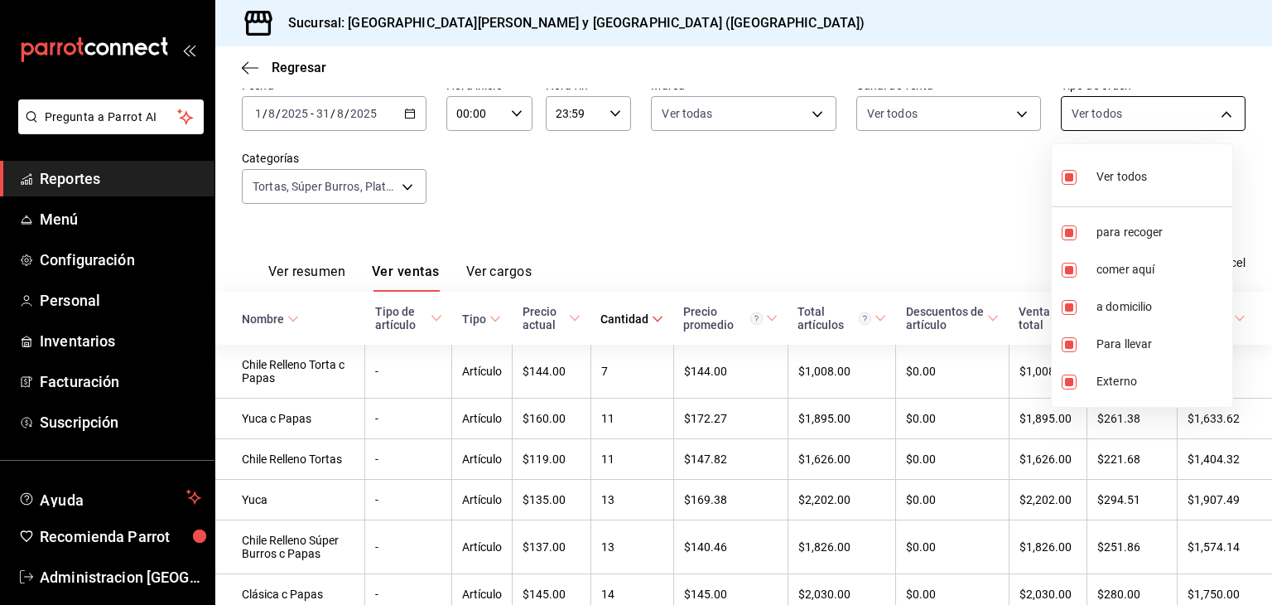
click at [1126, 111] on body "Pregunta a Parrot AI Reportes Menú Configuración Personal Inventarios Facturaci…" at bounding box center [636, 302] width 1272 height 605
click at [916, 216] on div at bounding box center [636, 302] width 1272 height 605
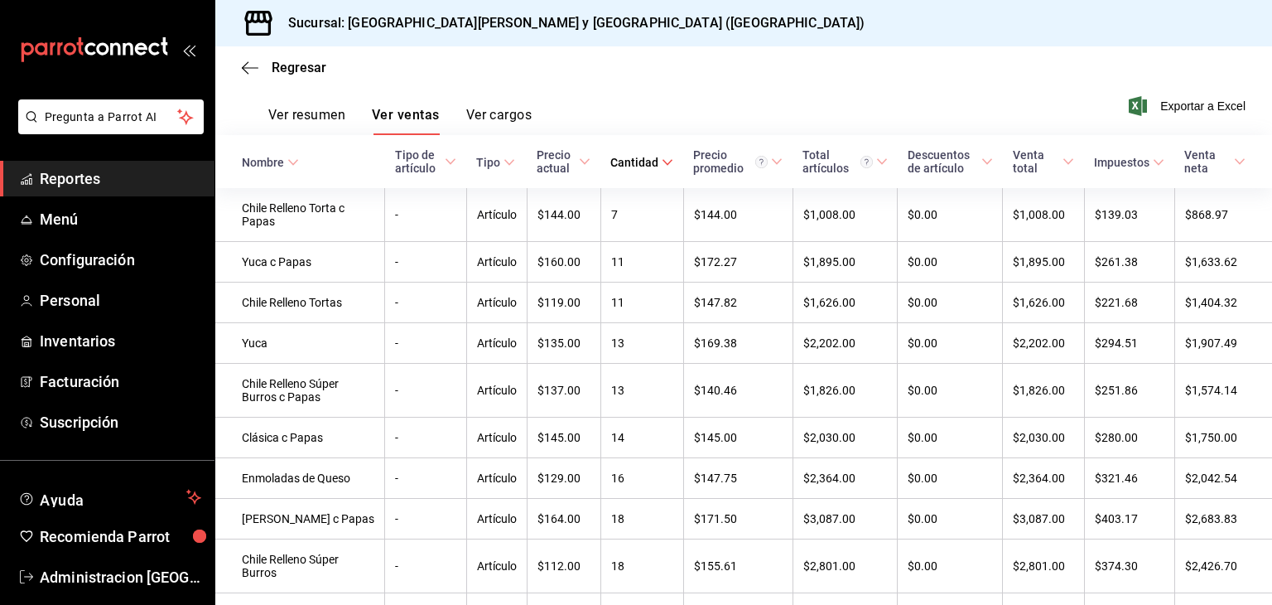
scroll to position [278, 0]
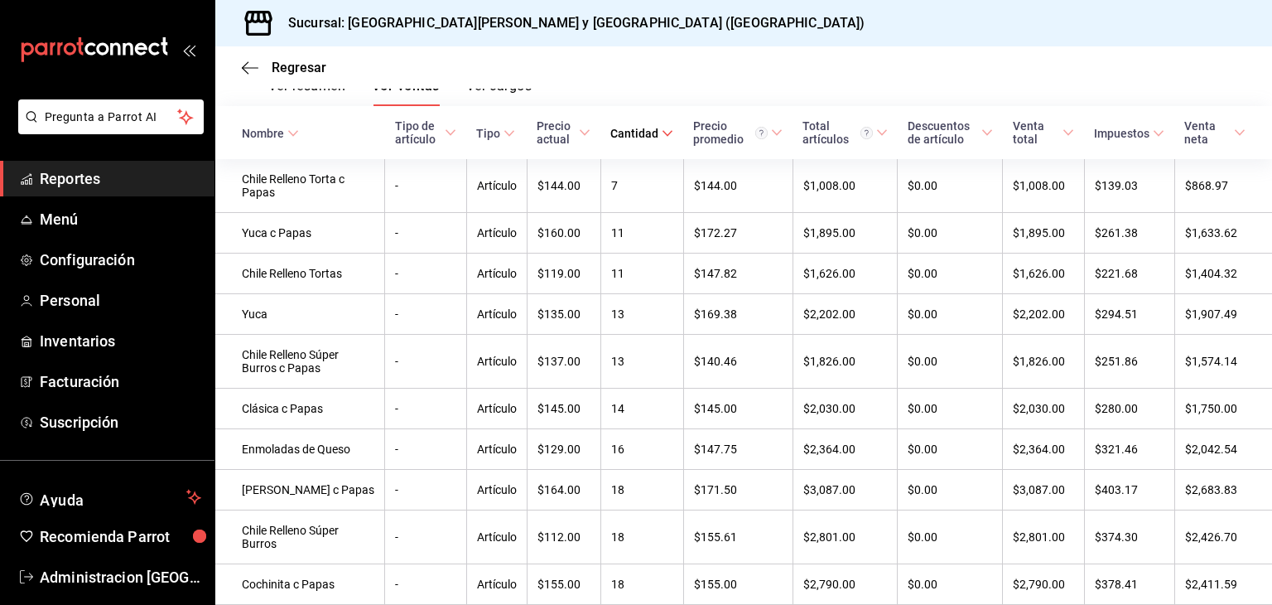
click at [476, 137] on div "Tipo" at bounding box center [488, 133] width 24 height 13
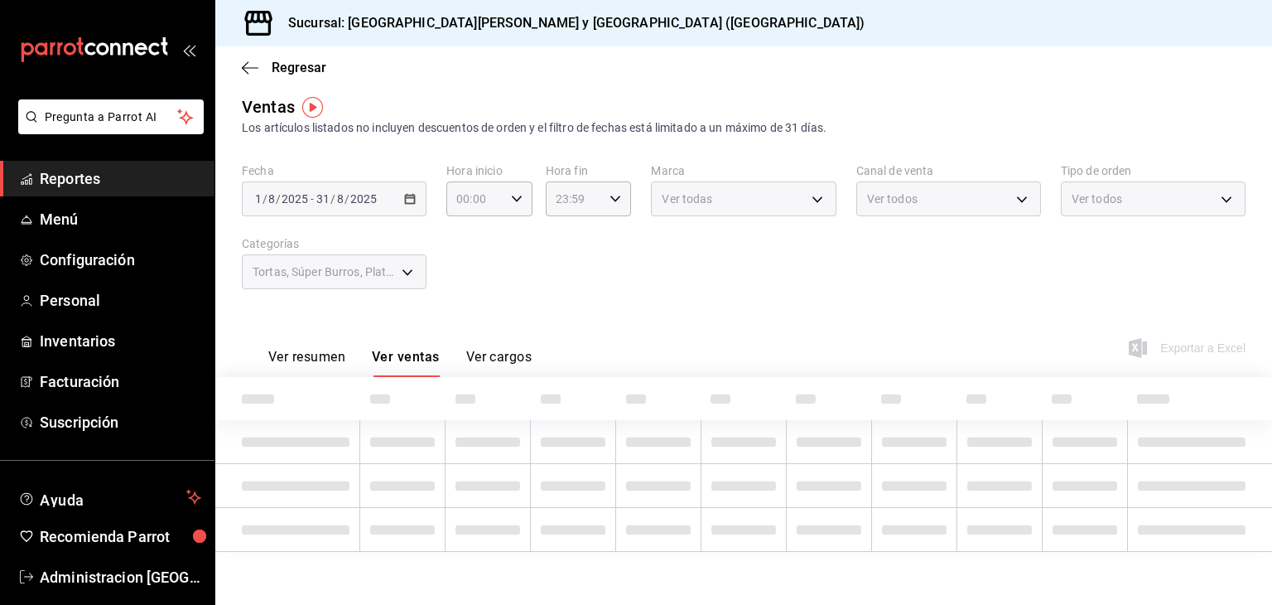
scroll to position [7, 0]
click at [460, 137] on div "Ventas Los artículos listados no incluyen descuentos de orden y el filtro de fe…" at bounding box center [743, 337] width 1057 height 484
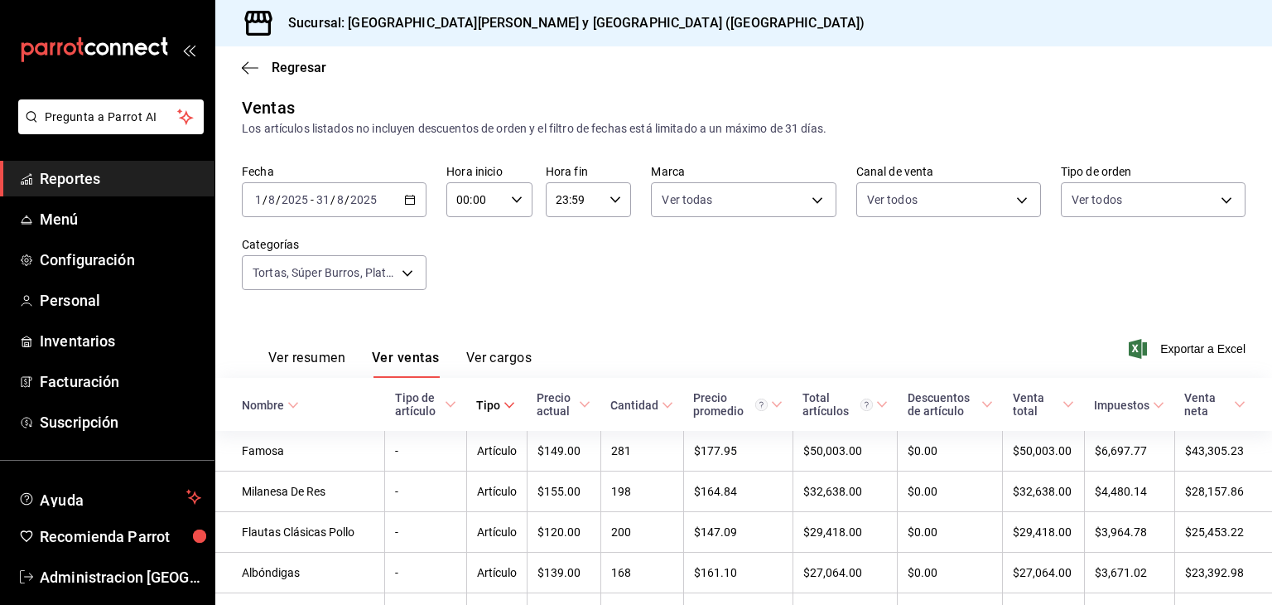
scroll to position [278, 0]
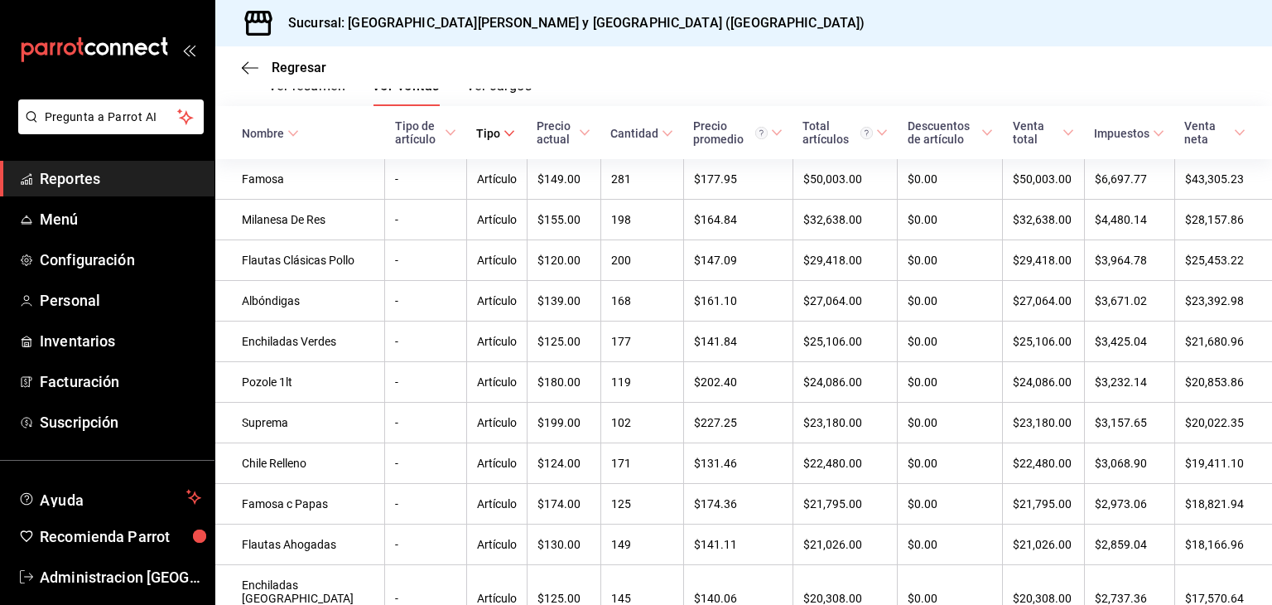
click at [476, 137] on div "Tipo" at bounding box center [488, 133] width 24 height 13
click at [470, 145] on th "Tipo" at bounding box center [496, 132] width 60 height 53
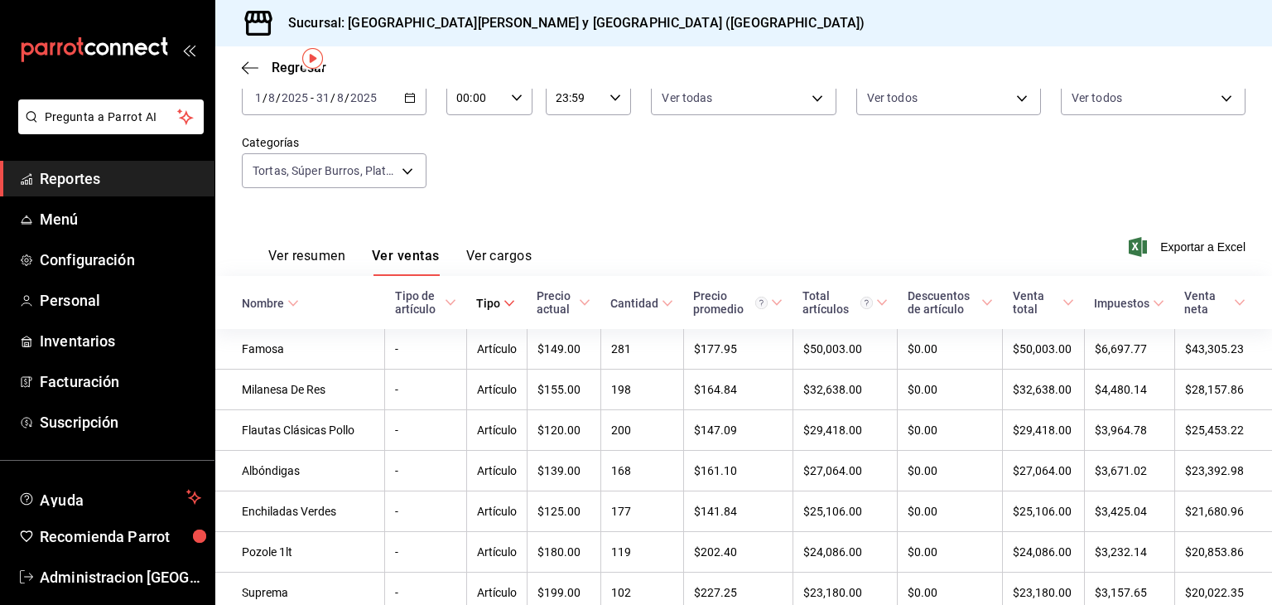
scroll to position [40, 0]
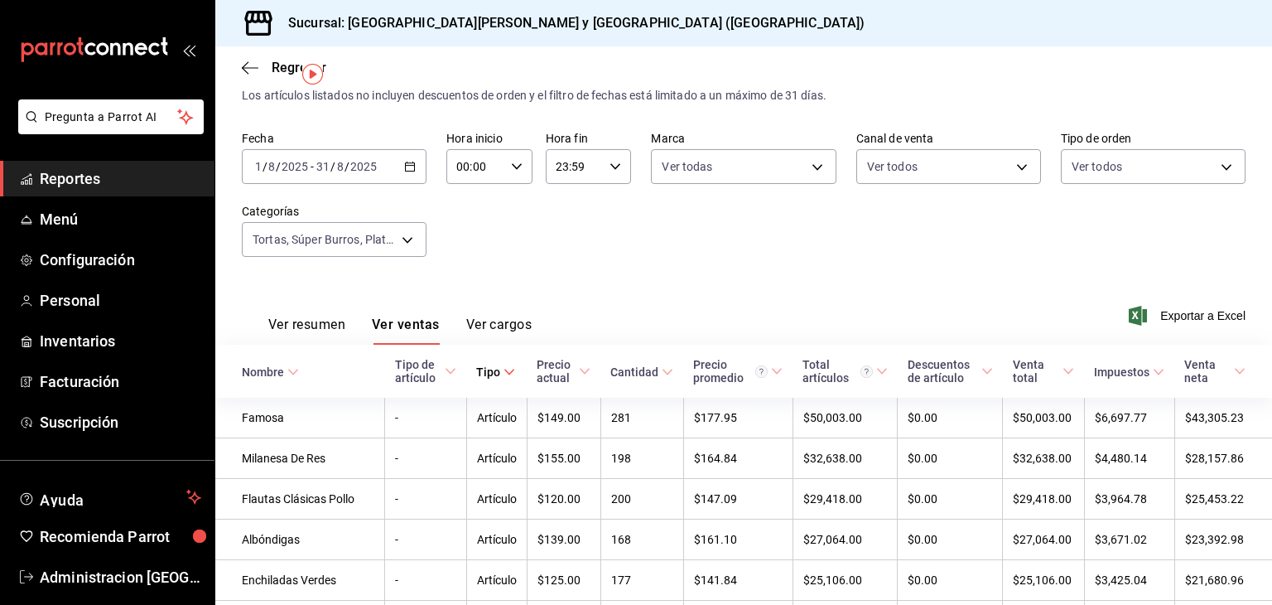
click at [298, 332] on button "Ver resumen" at bounding box center [306, 330] width 77 height 28
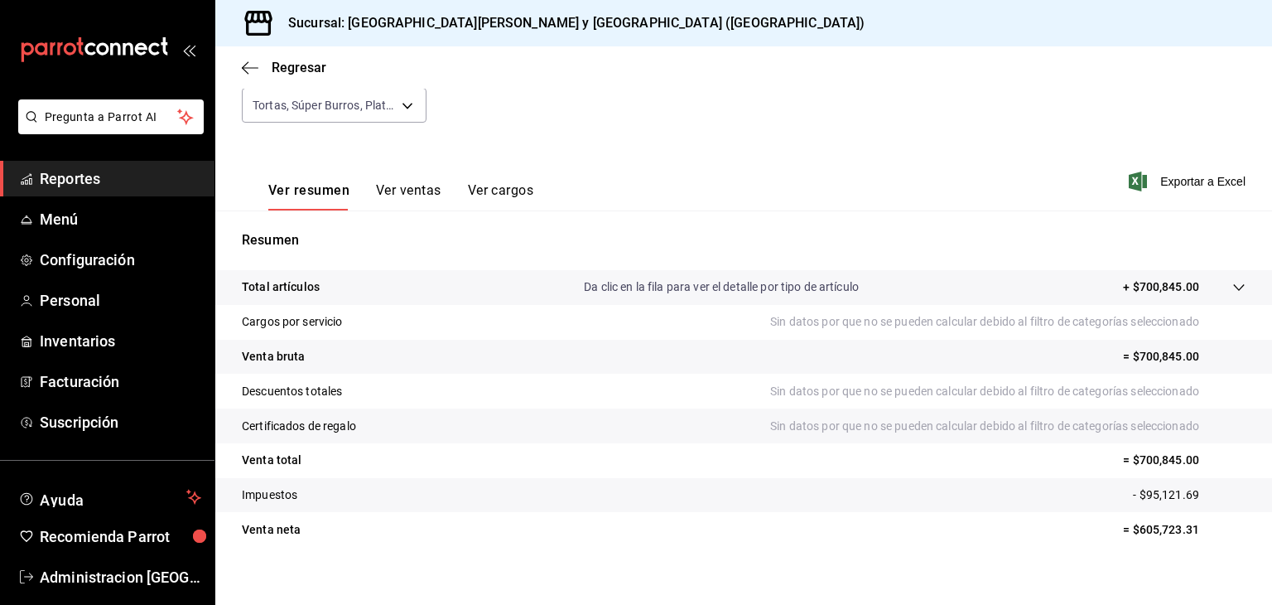
scroll to position [189, 0]
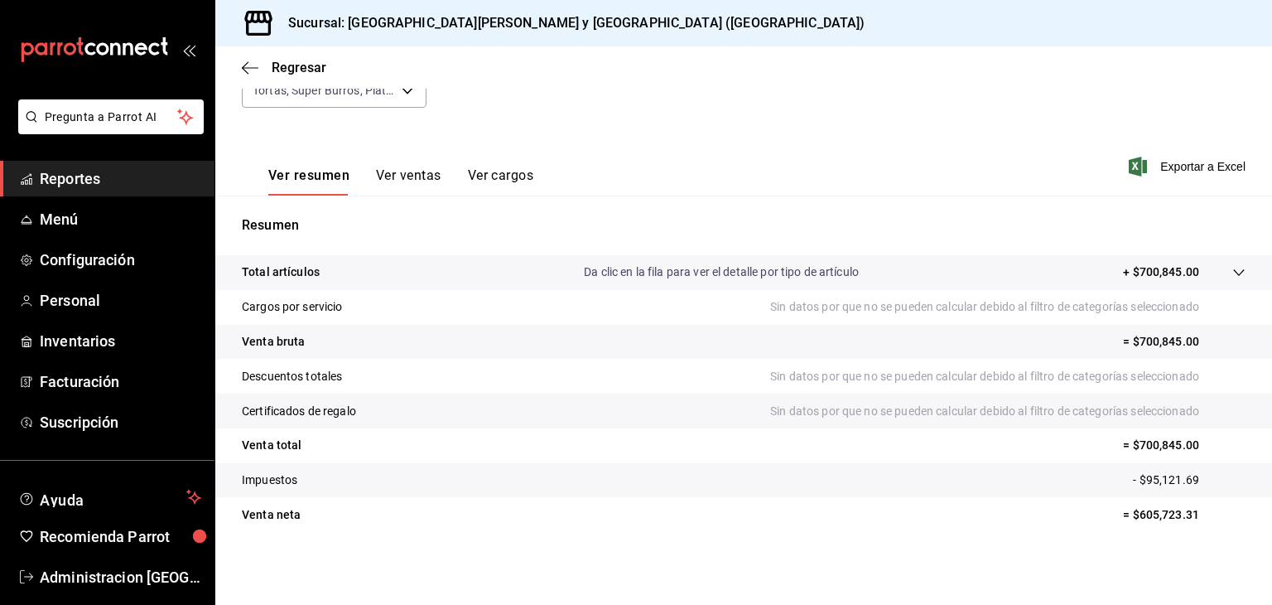
click at [751, 271] on p "Da clic en la fila para ver el detalle por tipo de artículo" at bounding box center [721, 271] width 275 height 17
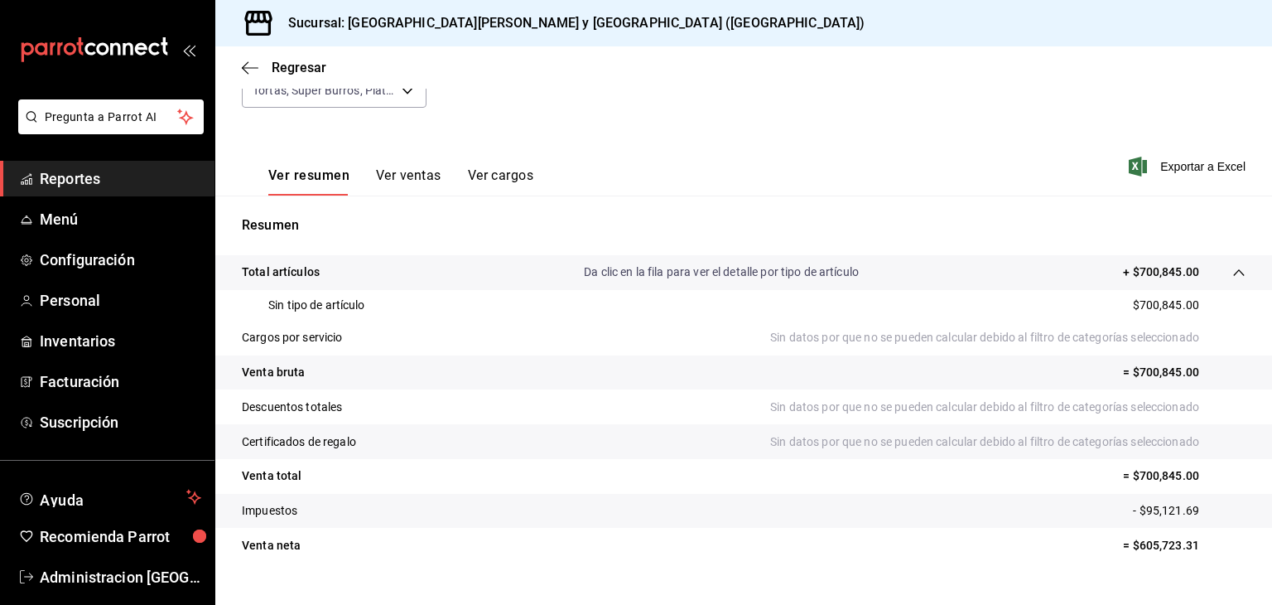
click at [415, 181] on button "Ver ventas" at bounding box center [408, 181] width 65 height 28
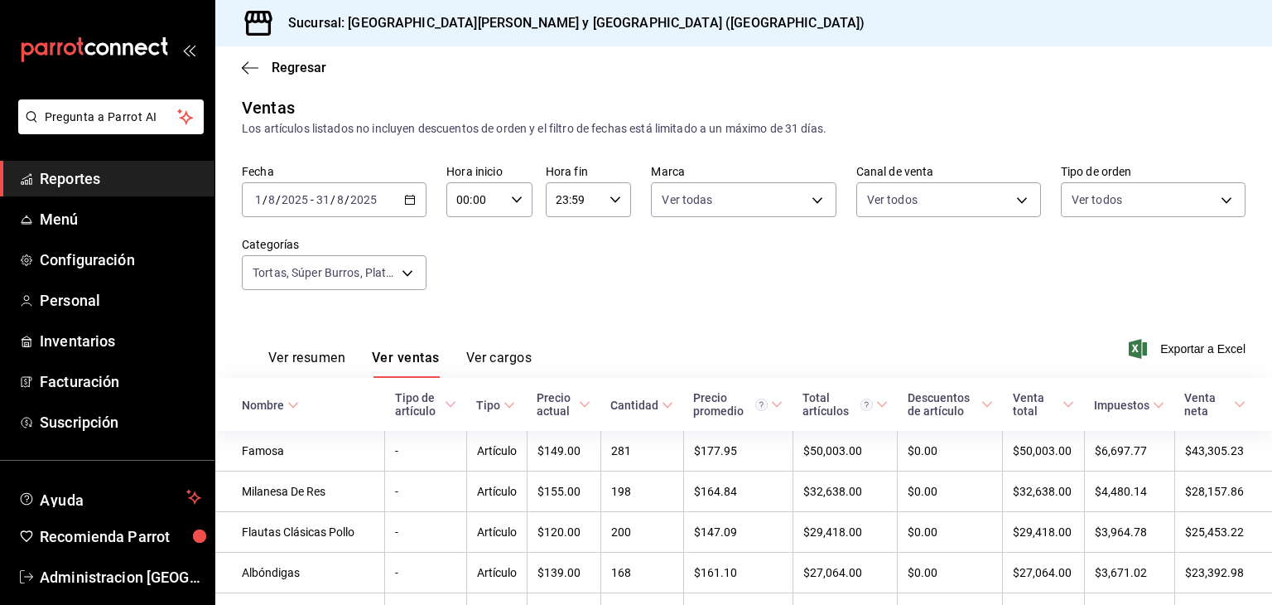
scroll to position [189, 0]
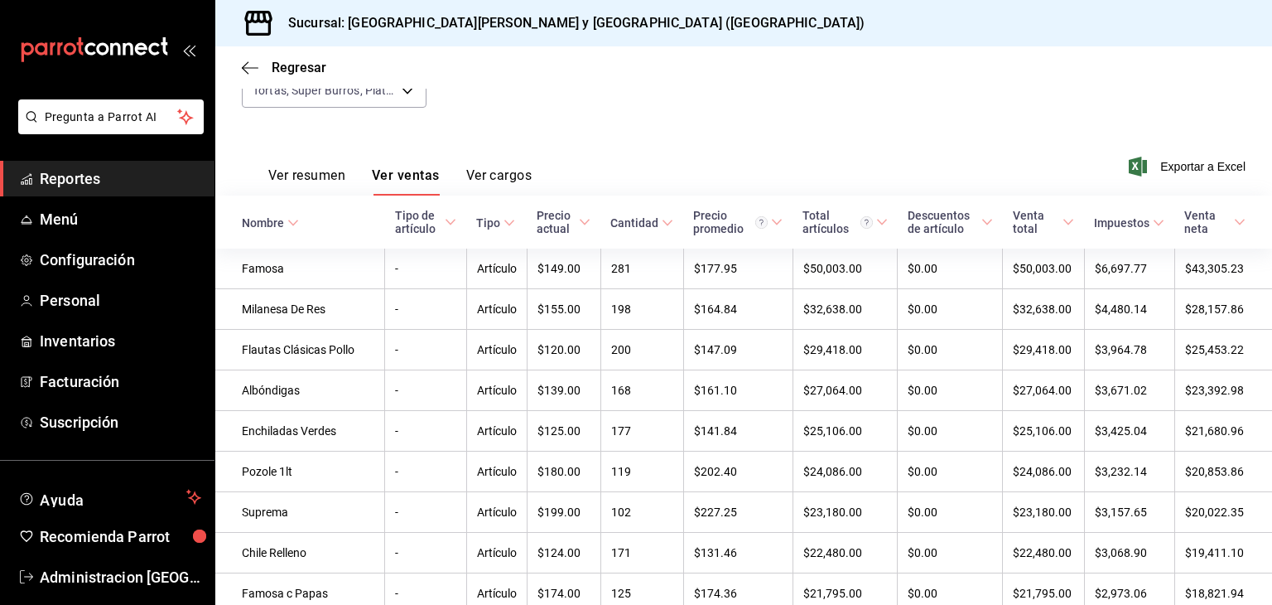
click at [284, 227] on span "Nombre" at bounding box center [270, 222] width 57 height 13
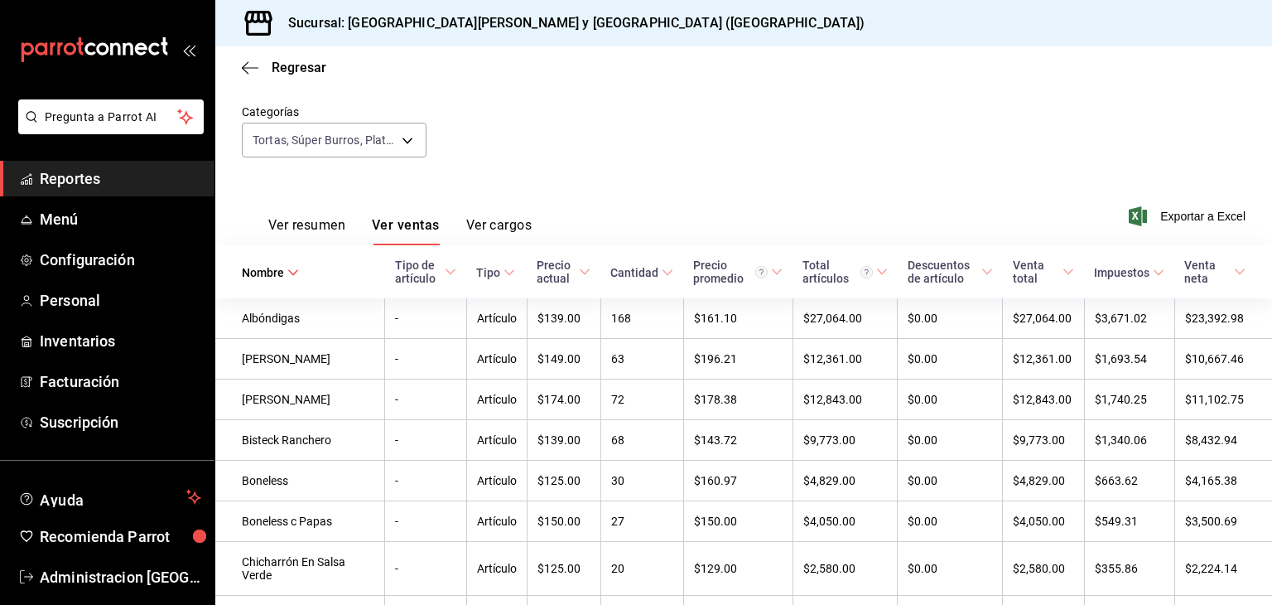
scroll to position [142, 0]
